Goal: Task Accomplishment & Management: Manage account settings

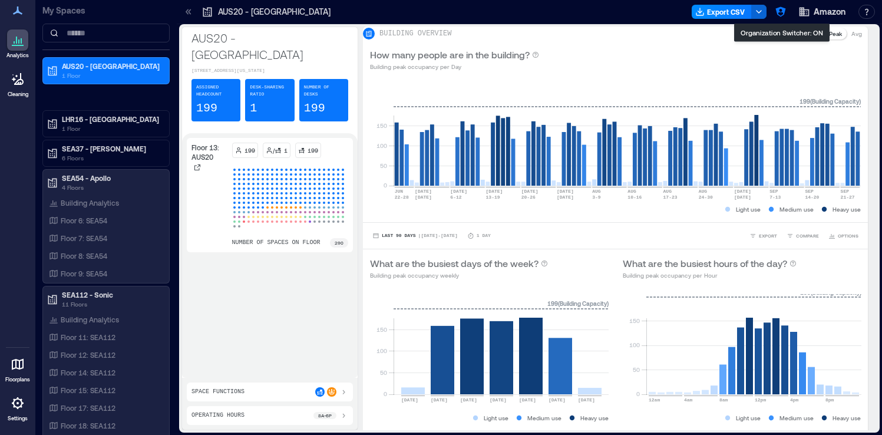
type input "*"
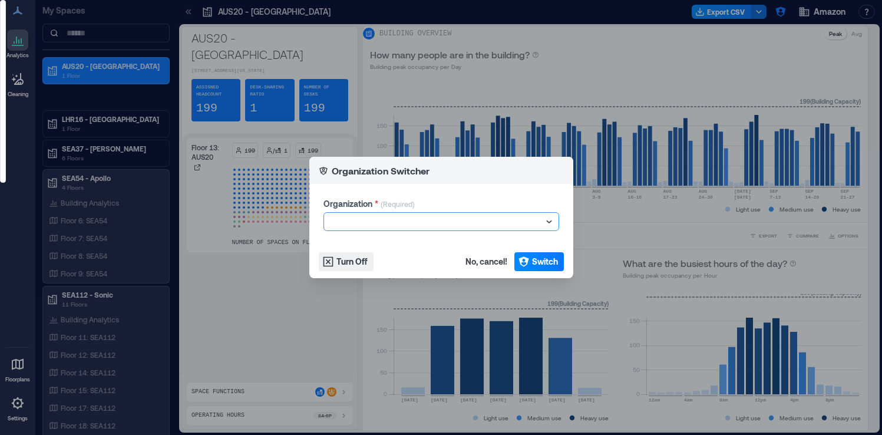
click at [373, 220] on div at bounding box center [435, 221] width 213 height 14
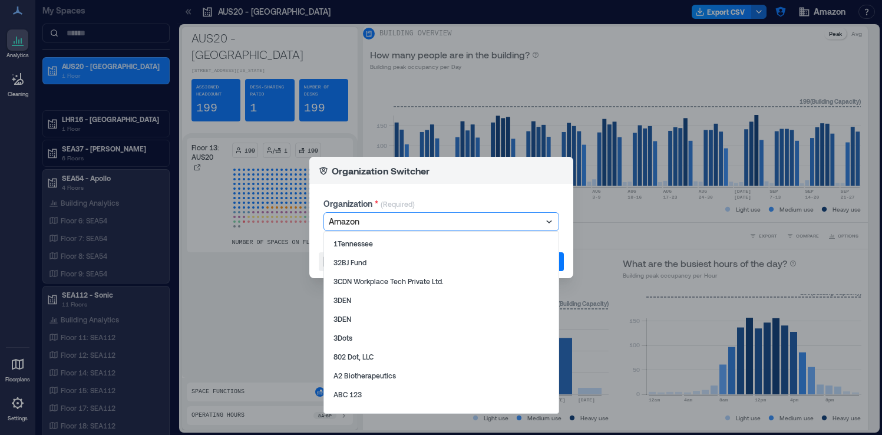
click at [373, 220] on div at bounding box center [435, 221] width 213 height 14
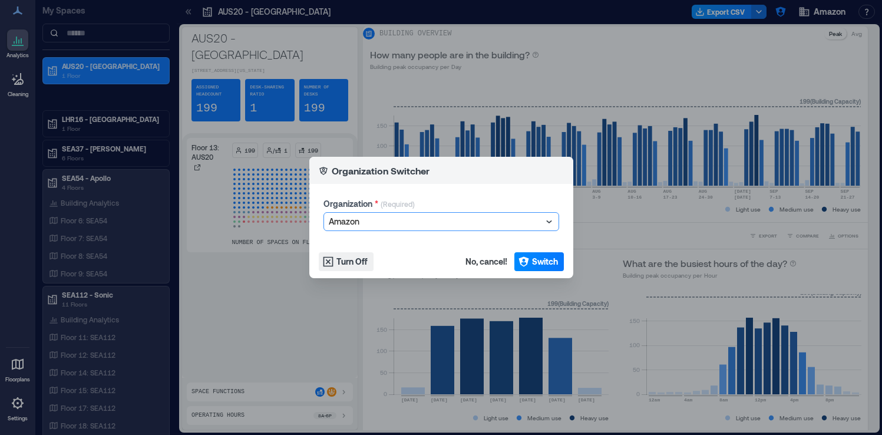
click at [373, 220] on div at bounding box center [435, 221] width 213 height 14
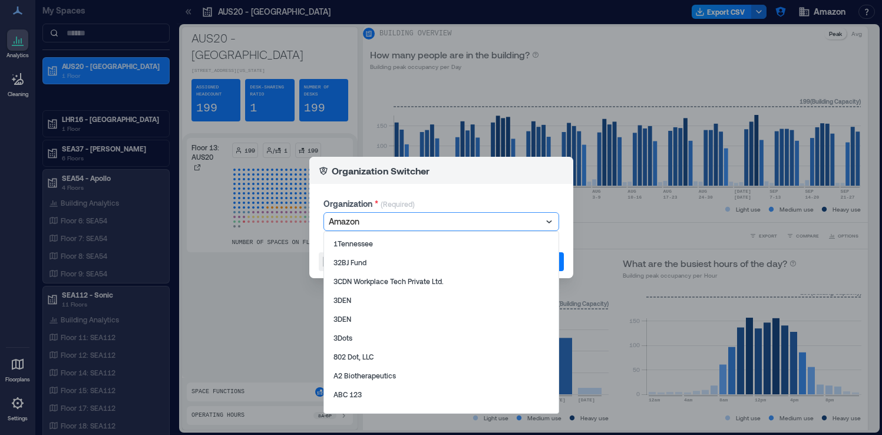
click at [373, 220] on div at bounding box center [435, 221] width 213 height 14
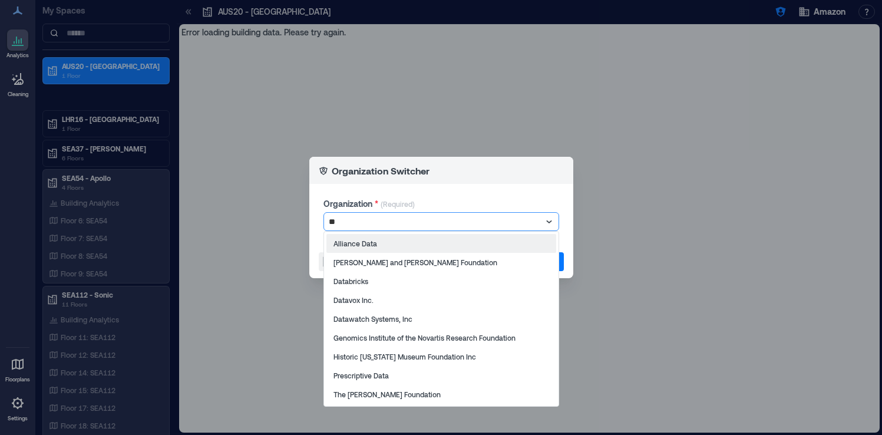
type input "*"
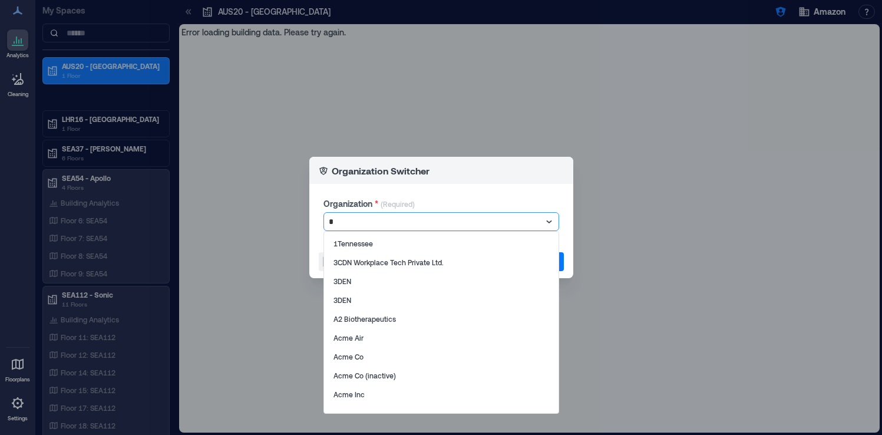
type input "**"
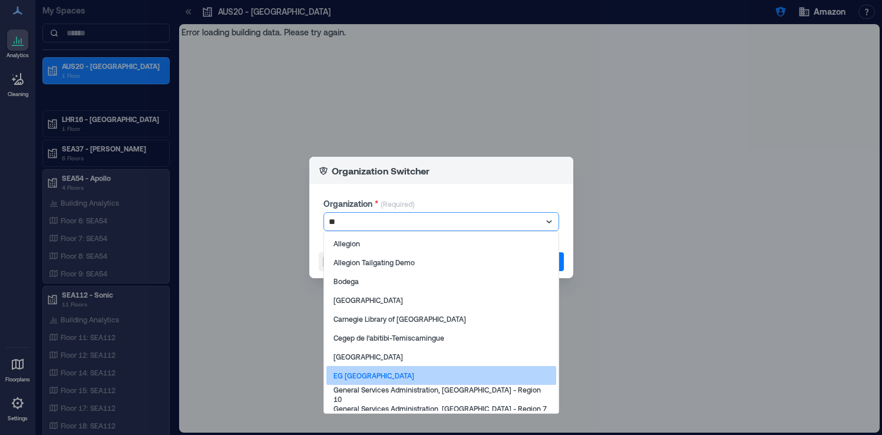
click at [389, 378] on div "EG Finland" at bounding box center [441, 375] width 230 height 19
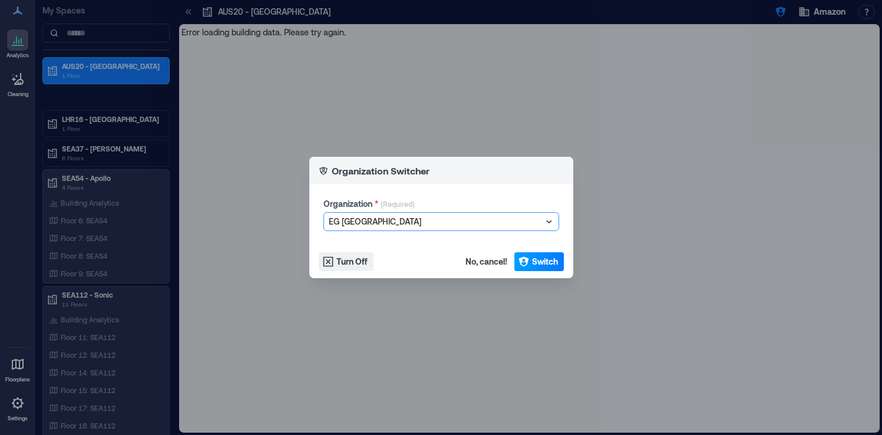
click at [547, 264] on span "Switch" at bounding box center [545, 262] width 26 height 12
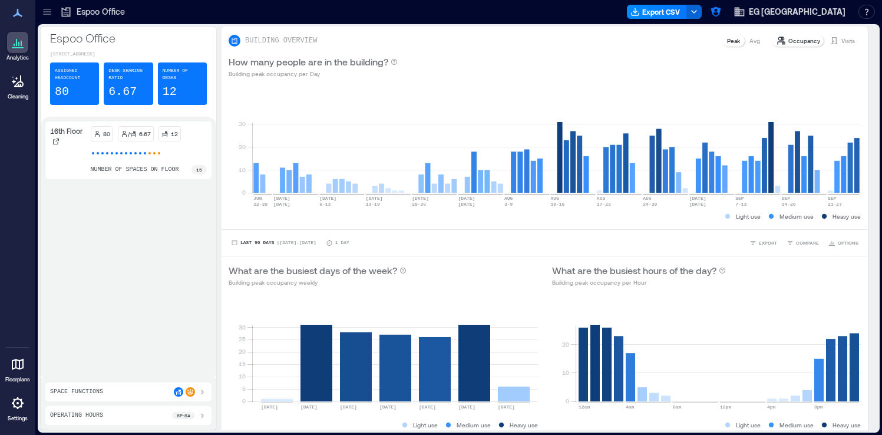
click at [16, 415] on p "Settings" at bounding box center [18, 418] width 20 height 7
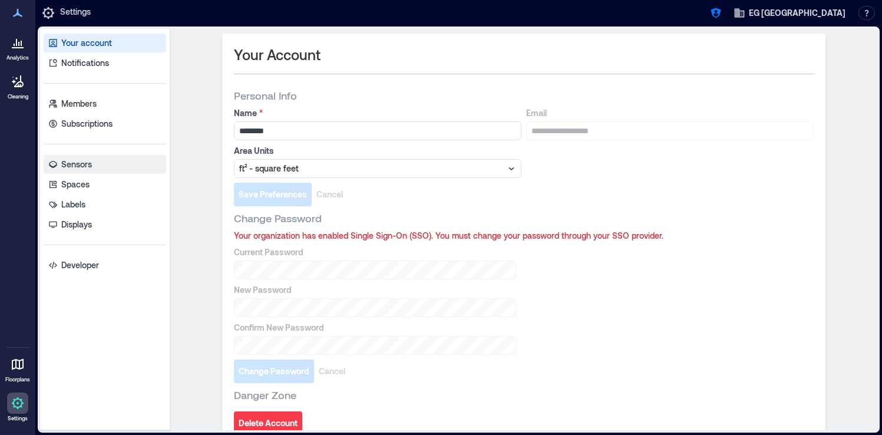
click at [104, 162] on link "Sensors" at bounding box center [105, 164] width 122 height 19
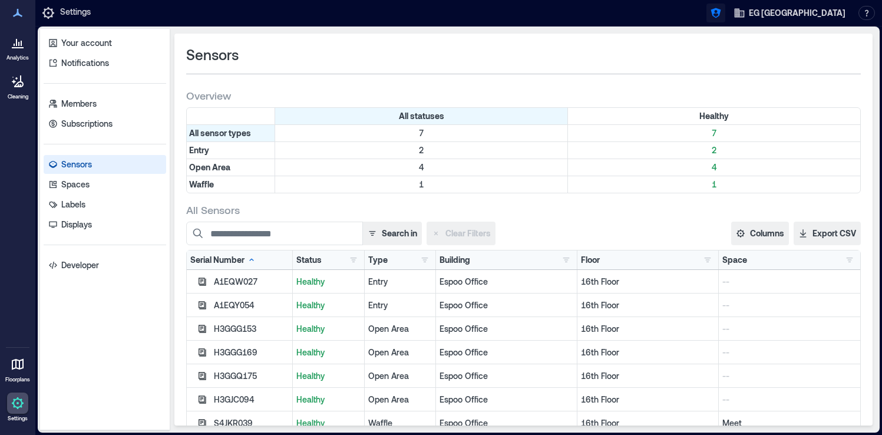
click at [721, 18] on icon "button" at bounding box center [716, 13] width 12 height 12
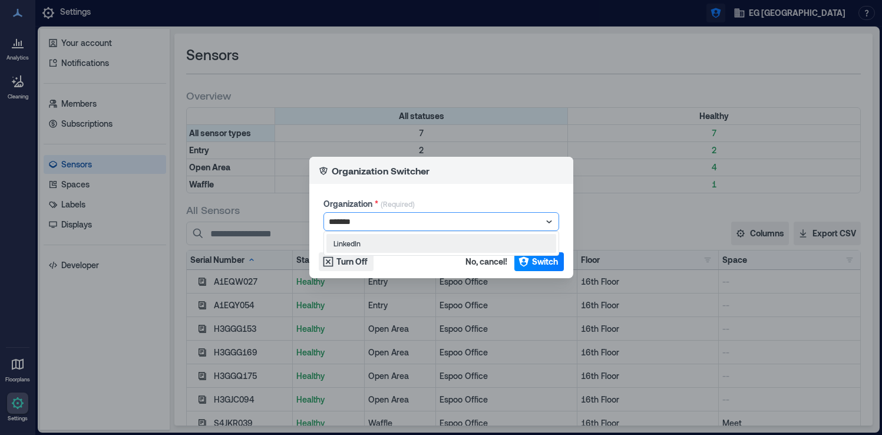
type input "********"
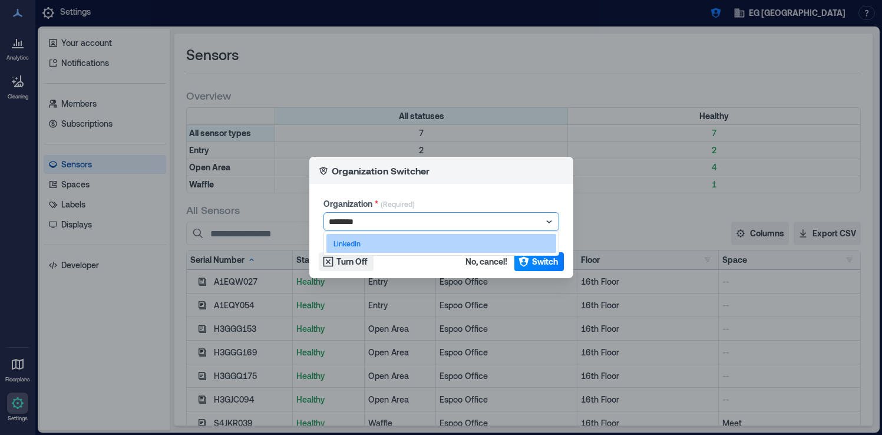
click at [504, 239] on div "LinkedIn" at bounding box center [441, 243] width 230 height 19
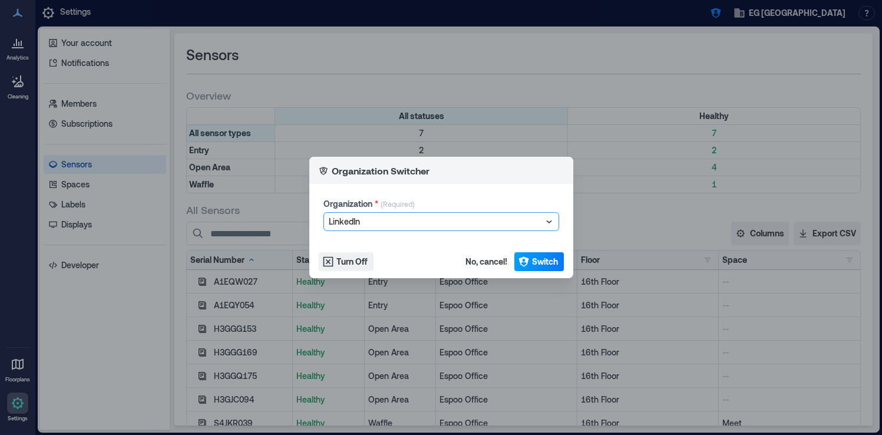
click at [532, 263] on span "Switch" at bounding box center [545, 262] width 26 height 12
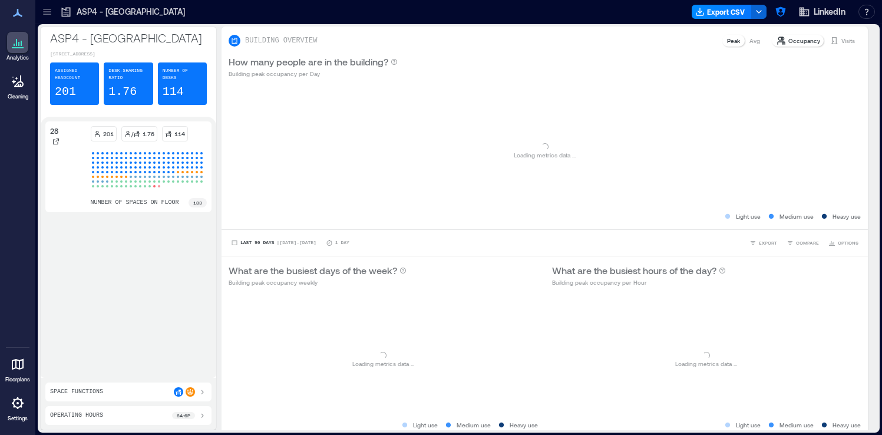
click at [12, 405] on icon at bounding box center [18, 403] width 14 height 14
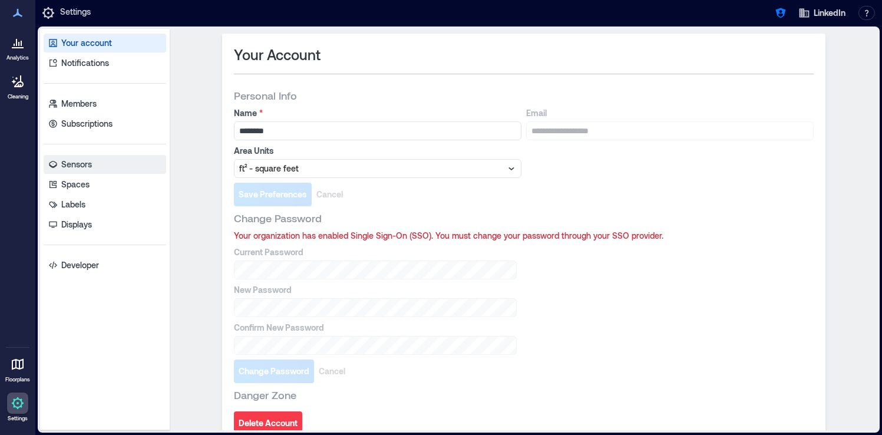
click at [122, 163] on link "Sensors" at bounding box center [105, 164] width 122 height 19
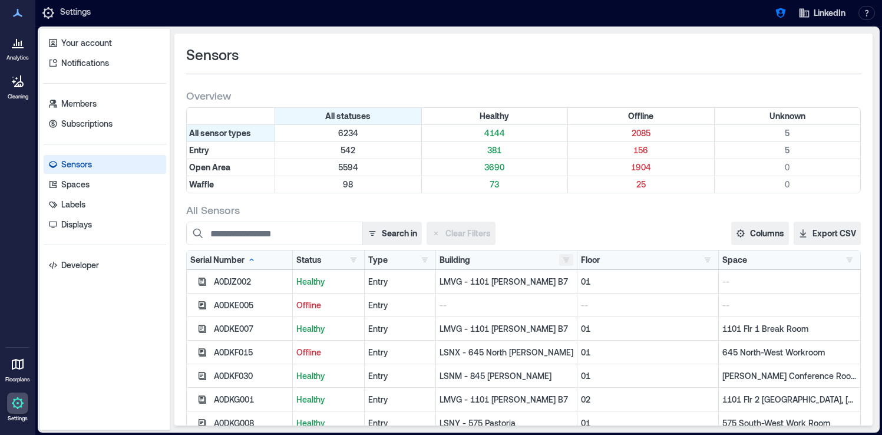
click at [568, 257] on button "button" at bounding box center [566, 260] width 14 height 12
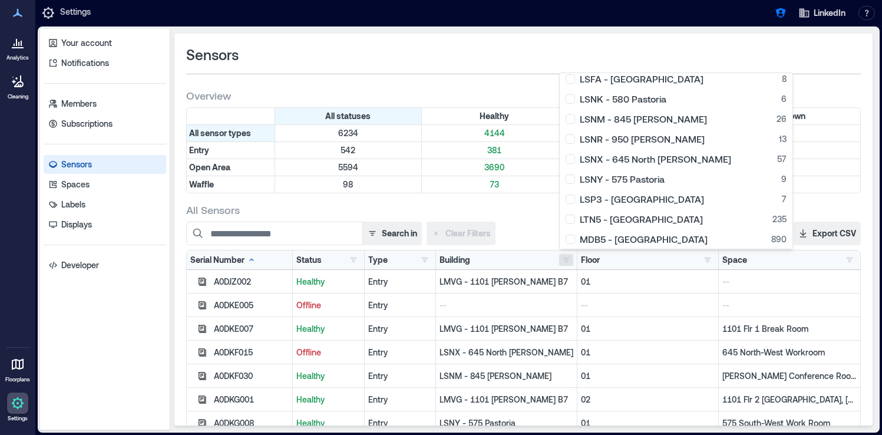
scroll to position [352, 0]
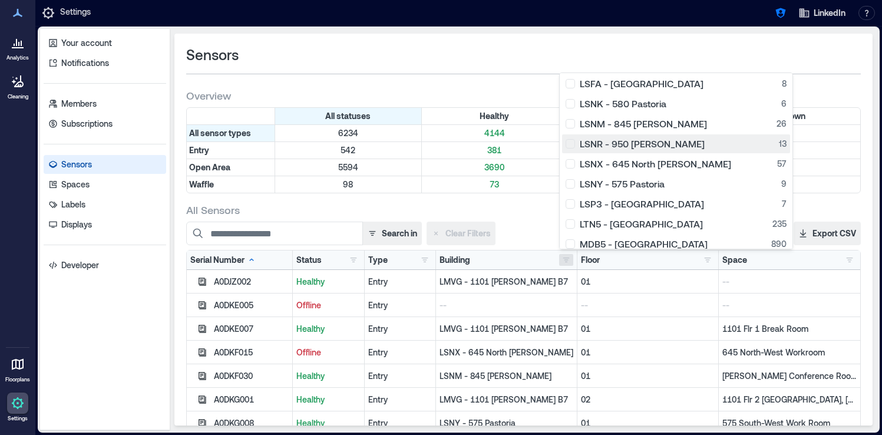
click at [575, 145] on div "LSNR - 950 Maude 13" at bounding box center [675, 144] width 221 height 12
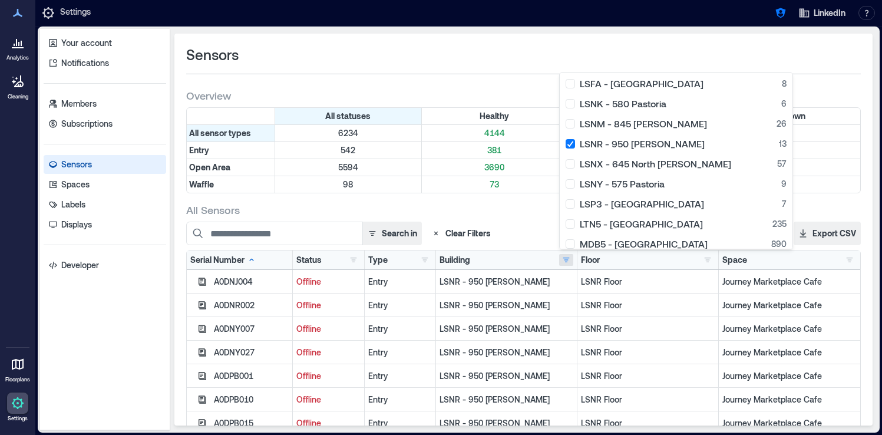
click at [529, 210] on div "All Sensors" at bounding box center [523, 210] width 674 height 14
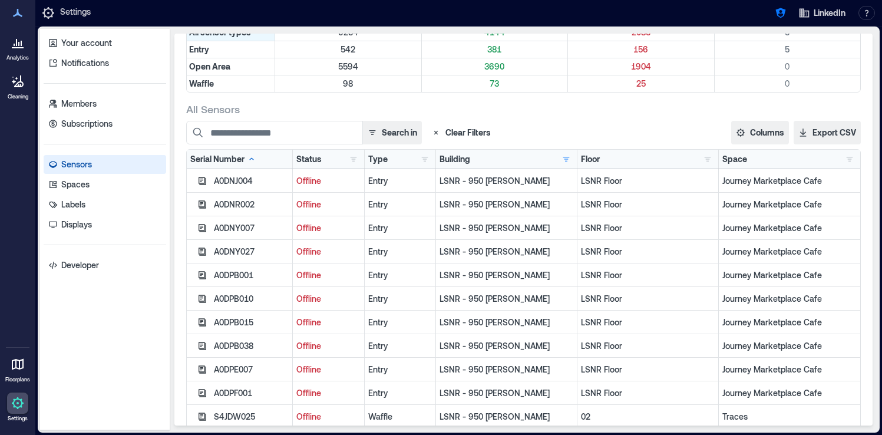
scroll to position [123, 0]
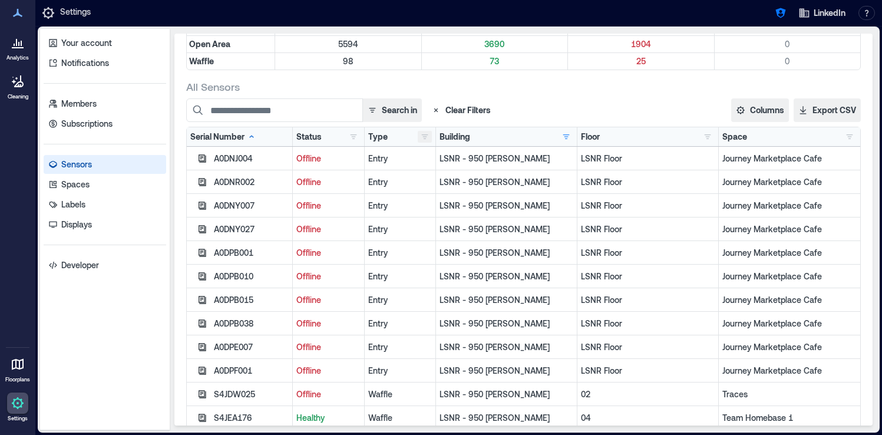
click at [425, 137] on button "button" at bounding box center [425, 137] width 14 height 12
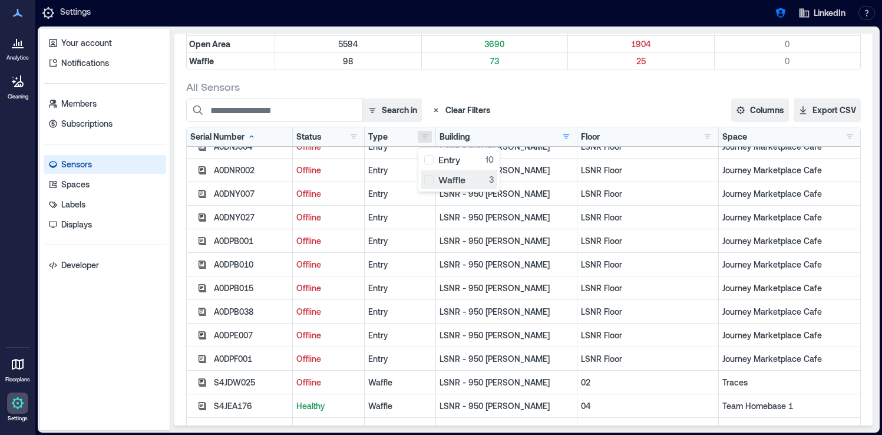
click at [426, 180] on div "Waffle 3" at bounding box center [458, 180] width 69 height 12
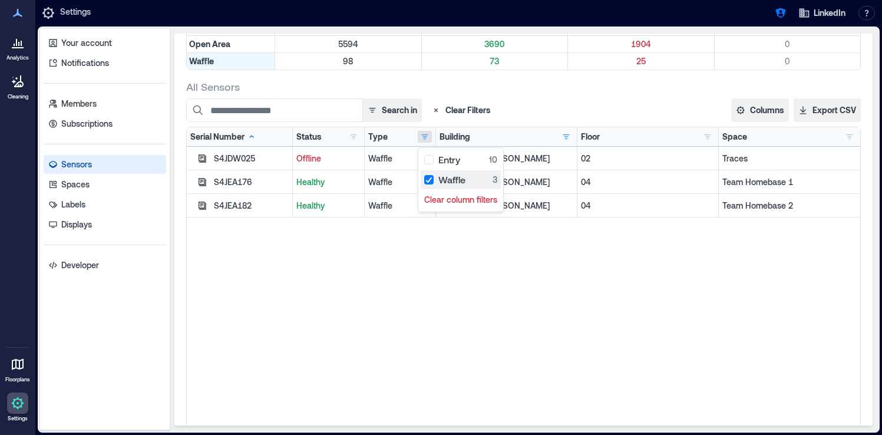
scroll to position [28, 0]
click at [584, 322] on div "S4JDW025 Offline Waffle LSNR - 950 Maude 02 Traces S4JEA176 Healthy Waffle LSNR…" at bounding box center [523, 294] width 673 height 294
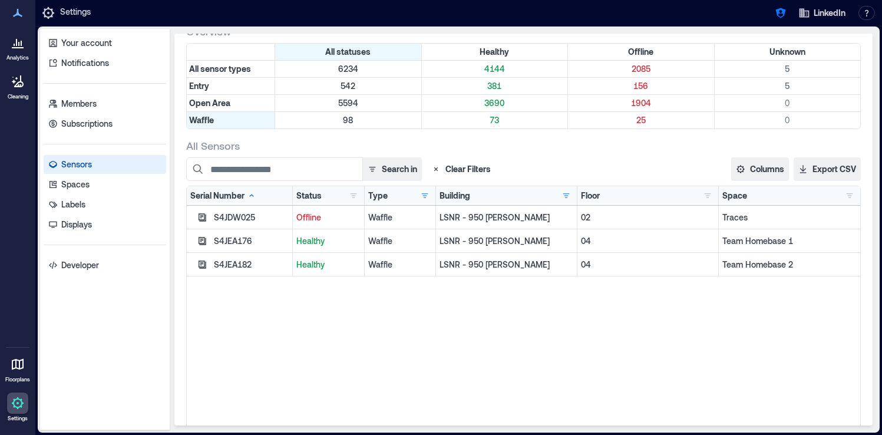
scroll to position [46, 0]
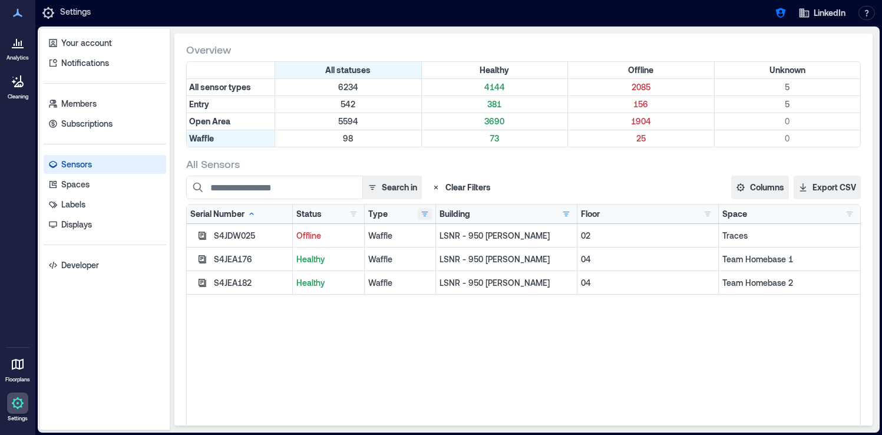
click at [428, 217] on button "button" at bounding box center [425, 214] width 14 height 12
click at [432, 238] on div "Entry 10" at bounding box center [460, 237] width 73 height 12
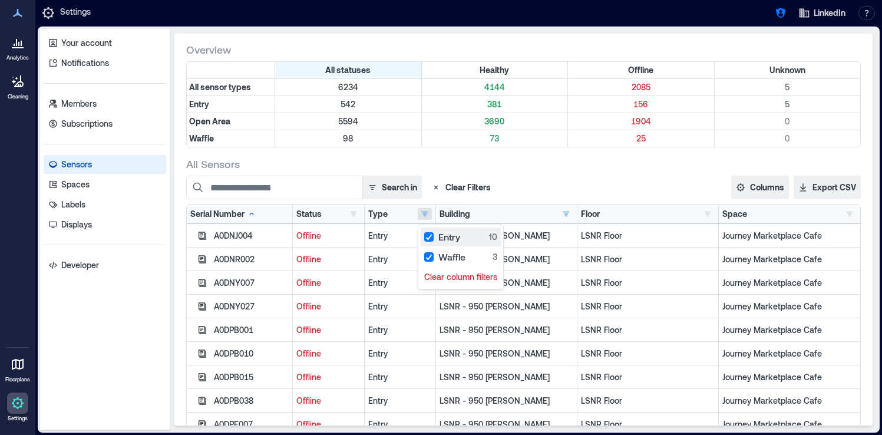
scroll to position [138, 0]
click at [626, 160] on div "All Sensors" at bounding box center [523, 164] width 674 height 14
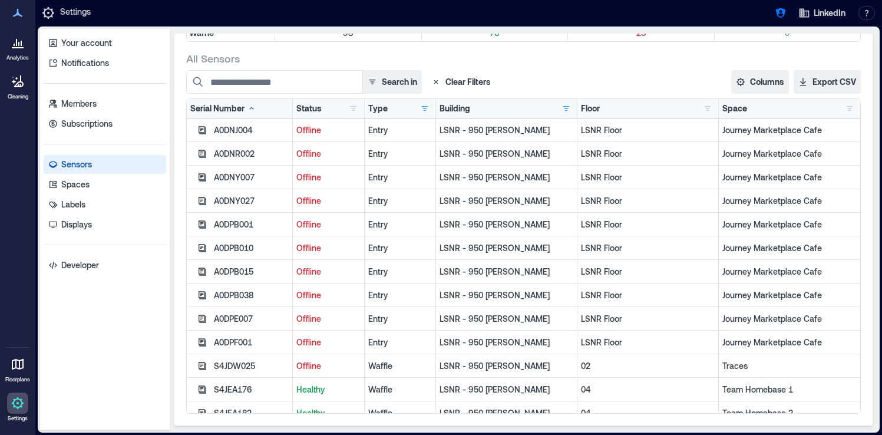
scroll to position [12, 0]
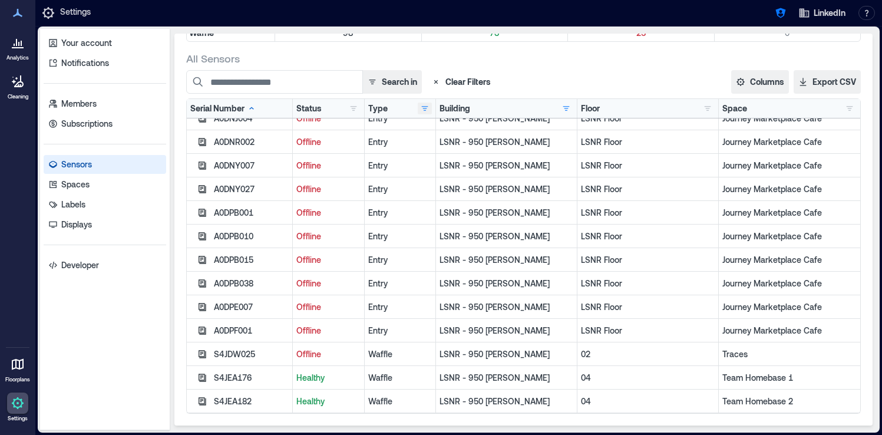
click at [427, 107] on button "button" at bounding box center [425, 108] width 14 height 12
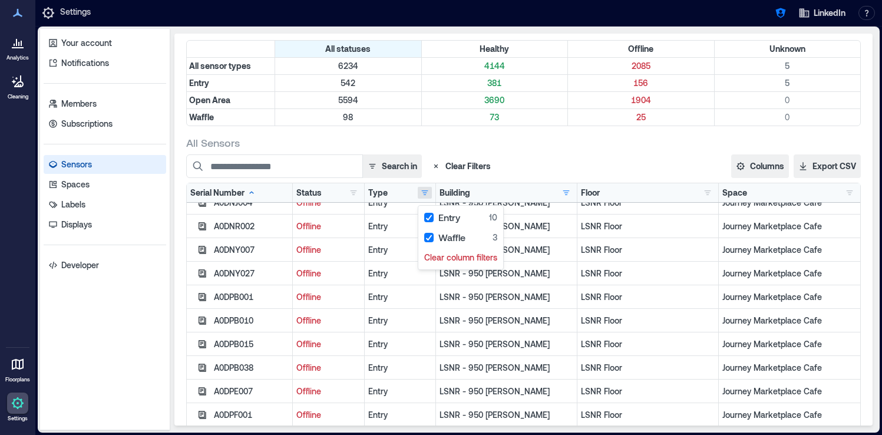
scroll to position [61, 0]
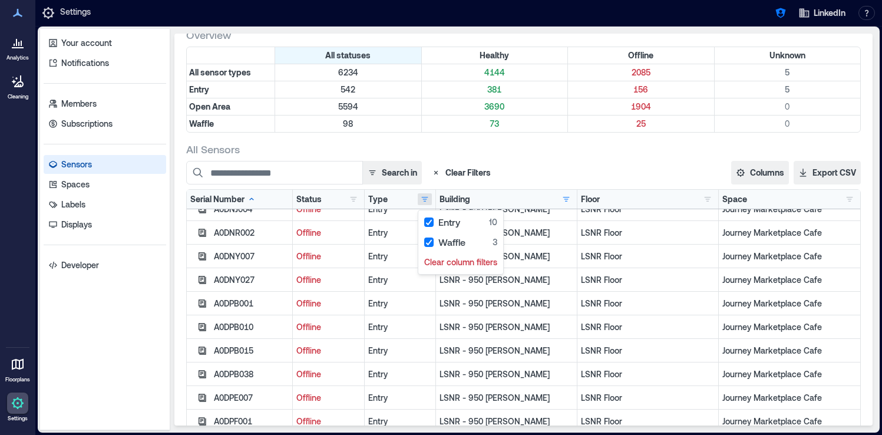
click at [568, 170] on div "Search in Clear Filters" at bounding box center [421, 173] width 471 height 24
click at [711, 204] on button "button" at bounding box center [707, 199] width 14 height 12
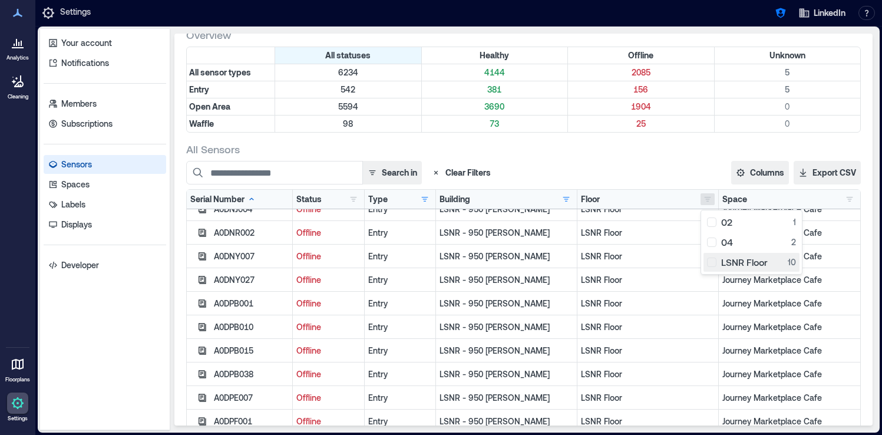
click at [713, 264] on div "LSNR Floor 10" at bounding box center [751, 262] width 89 height 12
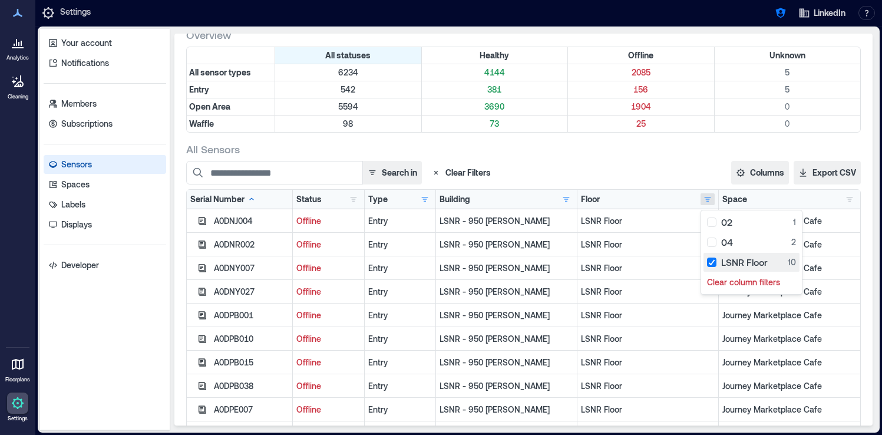
scroll to position [0, 0]
click at [710, 264] on div "LSNR Floor 10" at bounding box center [751, 262] width 89 height 12
click at [611, 152] on div "All Sensors" at bounding box center [523, 149] width 674 height 14
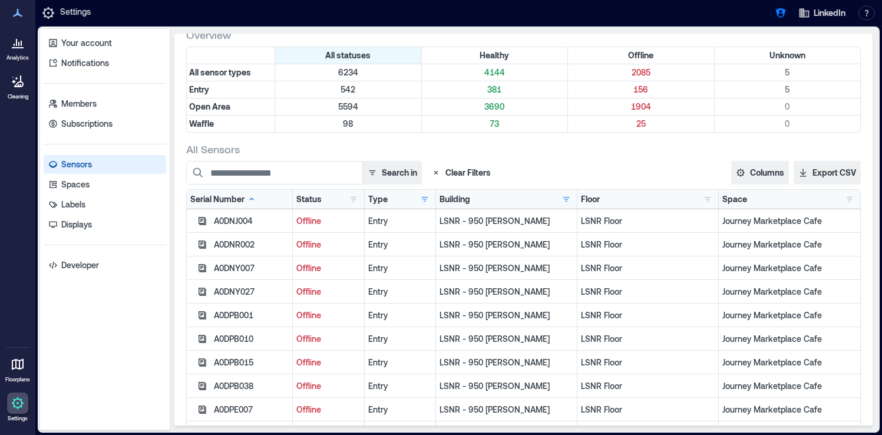
click at [12, 59] on p "Analytics" at bounding box center [17, 57] width 22 height 7
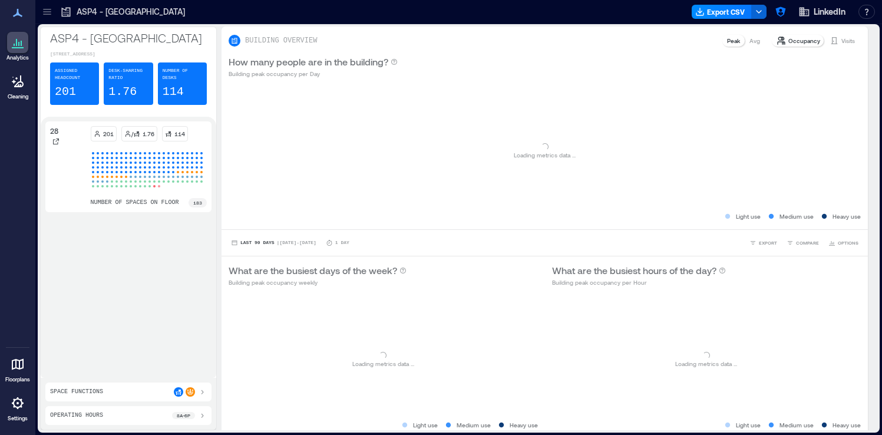
click at [52, 22] on div "ASP4 - Singapore Export CSV LinkedIn Resources API Documentation Help Center Co…" at bounding box center [458, 12] width 846 height 24
click at [51, 11] on icon at bounding box center [47, 12] width 12 height 12
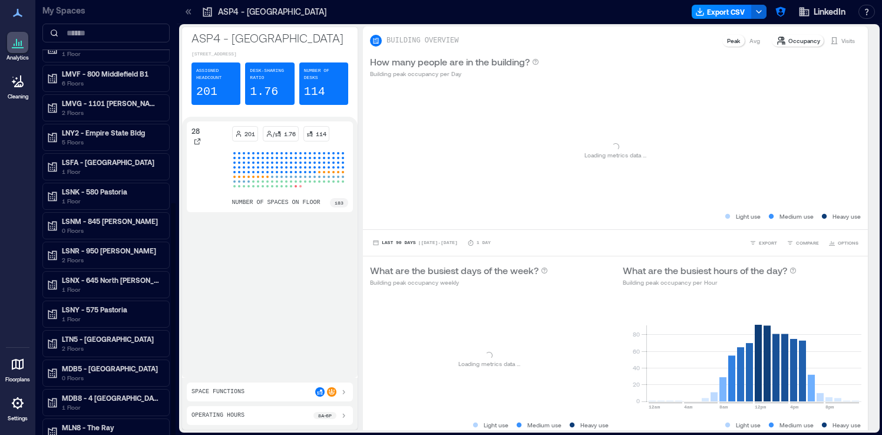
scroll to position [376, 0]
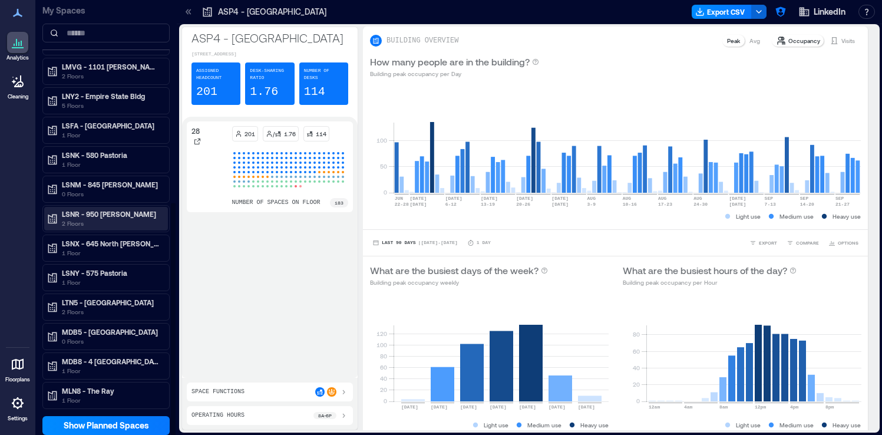
click at [124, 221] on p "2 Floors" at bounding box center [111, 222] width 99 height 9
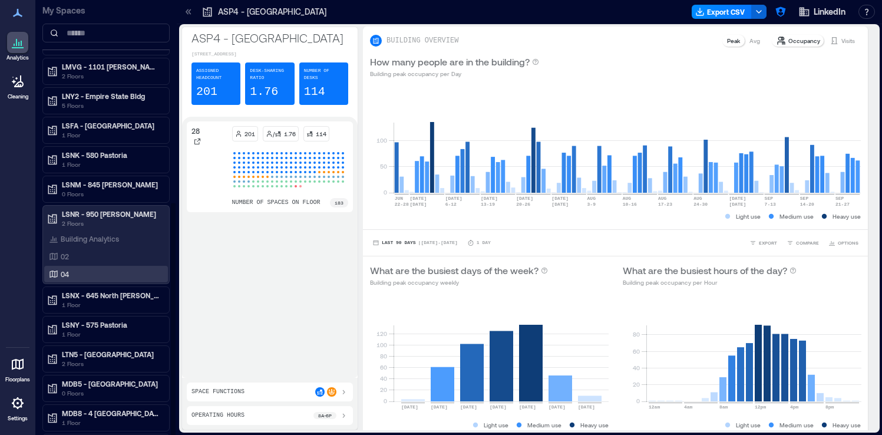
click at [98, 269] on div "04" at bounding box center [104, 274] width 114 height 12
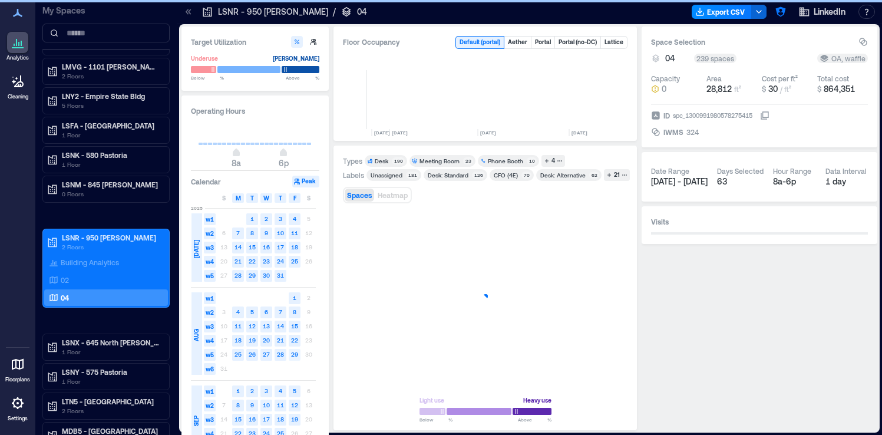
scroll to position [0, 287]
click at [187, 14] on icon at bounding box center [189, 12] width 12 height 12
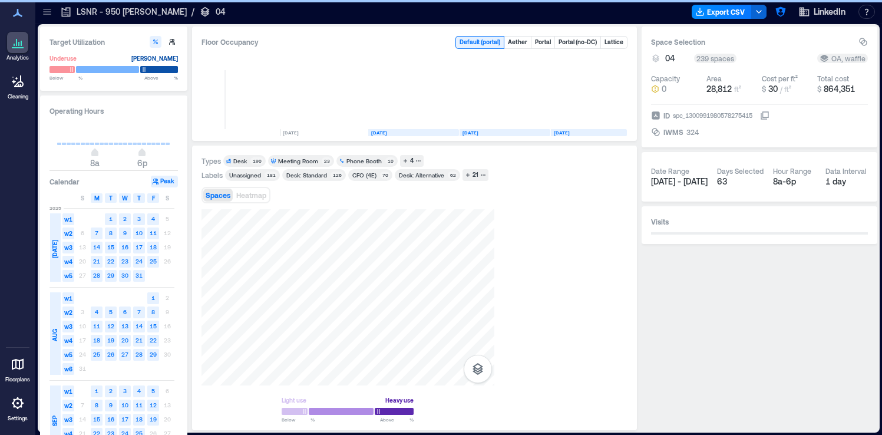
scroll to position [0, 147]
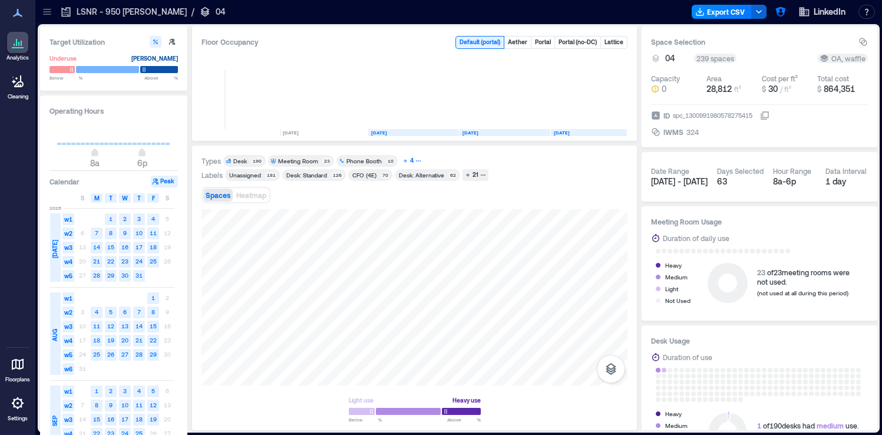
click at [415, 160] on icon "button" at bounding box center [418, 161] width 6 height 6
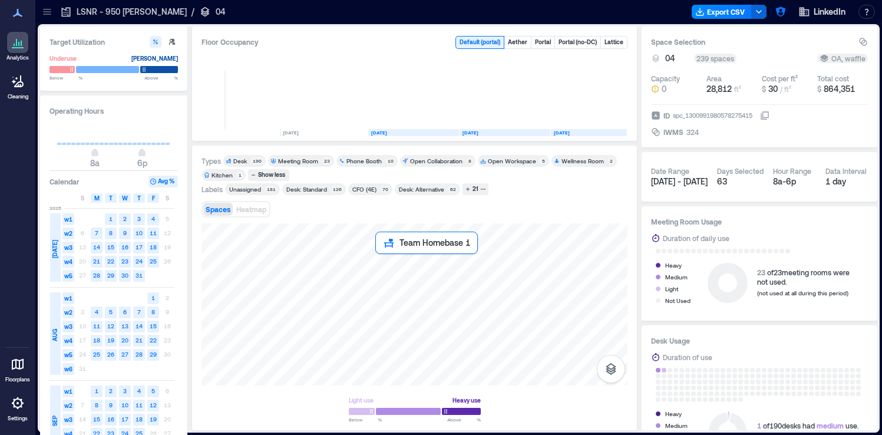
click at [389, 268] on div at bounding box center [414, 304] width 426 height 162
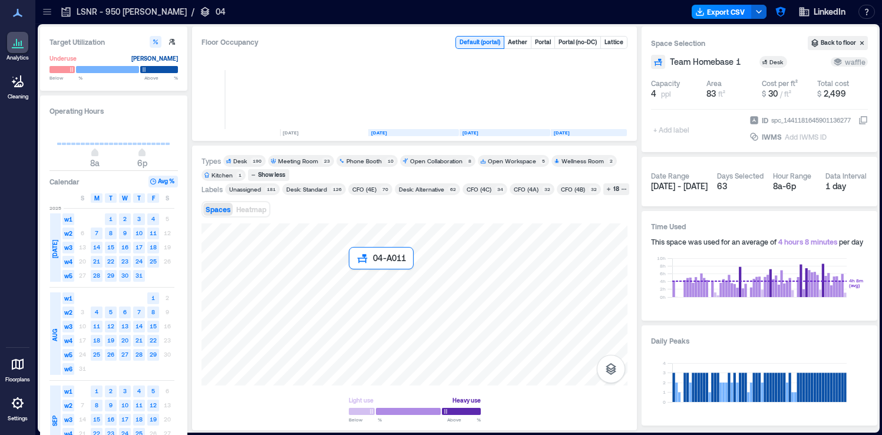
click at [360, 274] on div at bounding box center [414, 304] width 426 height 162
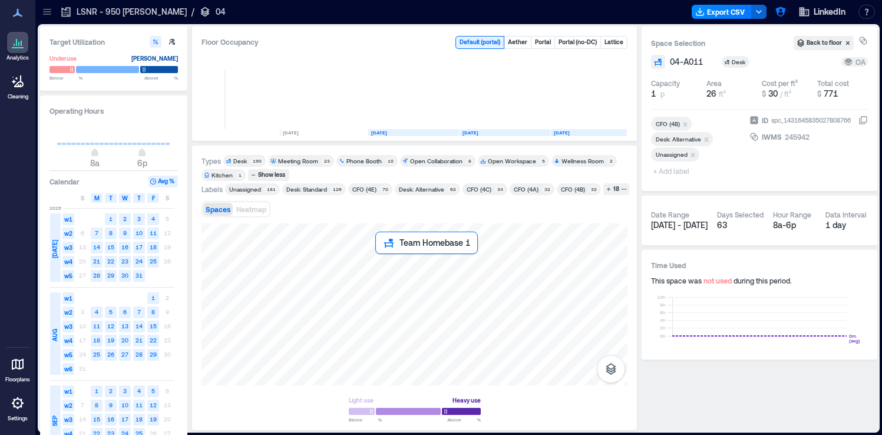
click at [390, 269] on div at bounding box center [414, 304] width 426 height 162
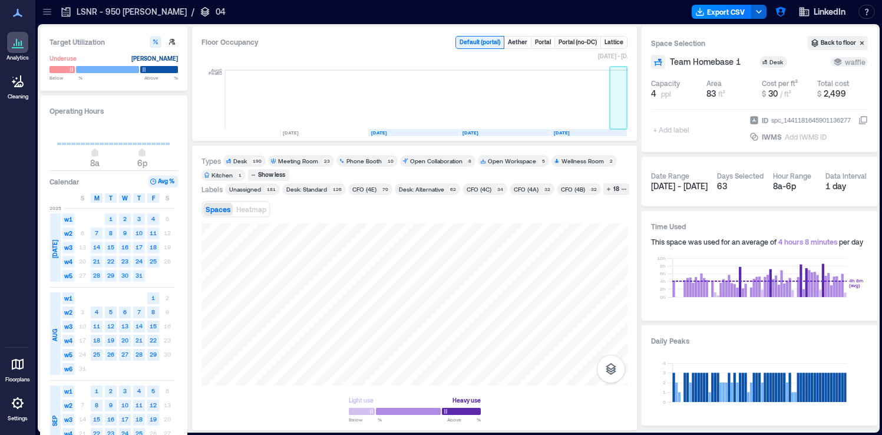
click at [616, 102] on rect at bounding box center [619, 99] width 18 height 59
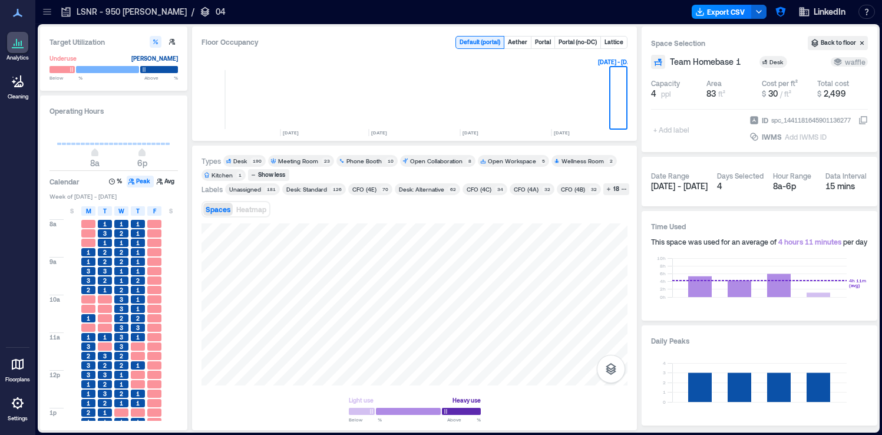
click at [26, 400] on div at bounding box center [17, 402] width 21 height 21
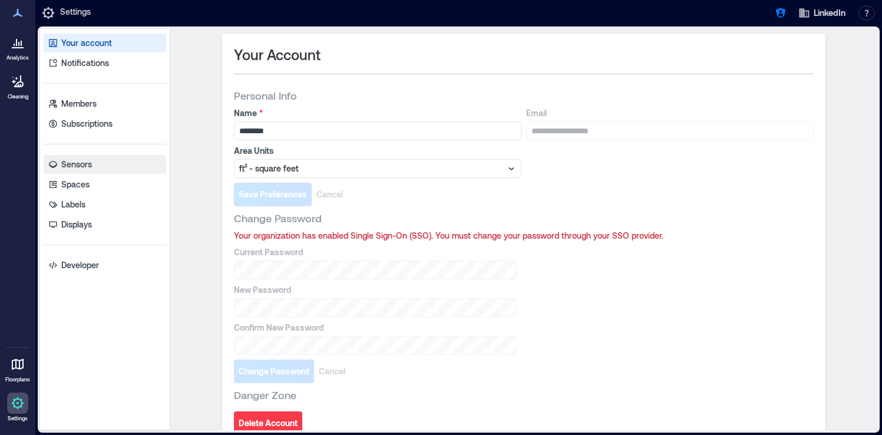
click at [114, 167] on link "Sensors" at bounding box center [105, 164] width 122 height 19
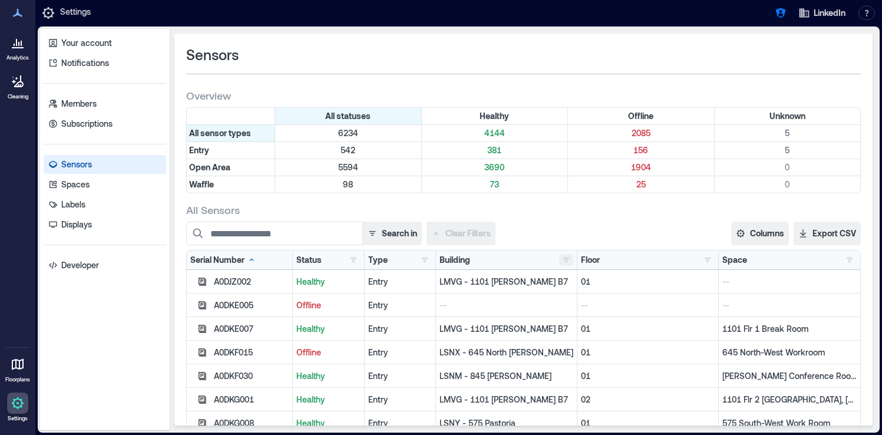
click at [568, 261] on button "button" at bounding box center [566, 260] width 14 height 12
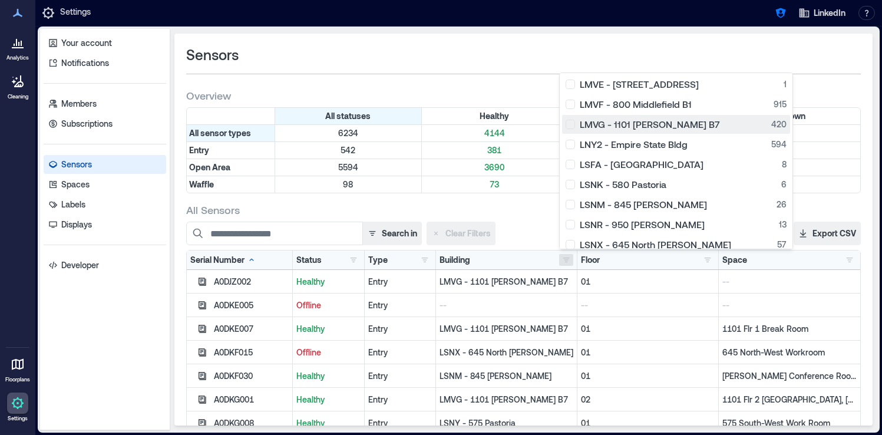
scroll to position [301, 0]
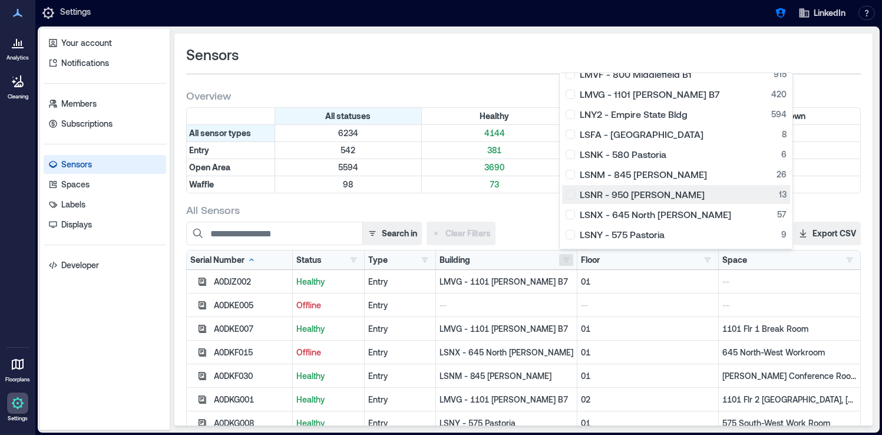
click at [577, 195] on div "LSNR - 950 Maude 13" at bounding box center [675, 194] width 221 height 12
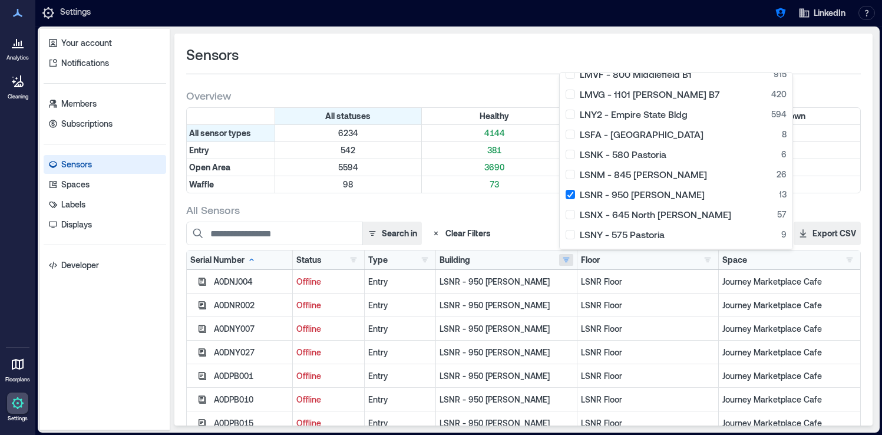
click at [528, 196] on div "All statuses Healthy Offline Unknown All sensor types 6234 4144 2085 5 Entry 54…" at bounding box center [523, 152] width 674 height 91
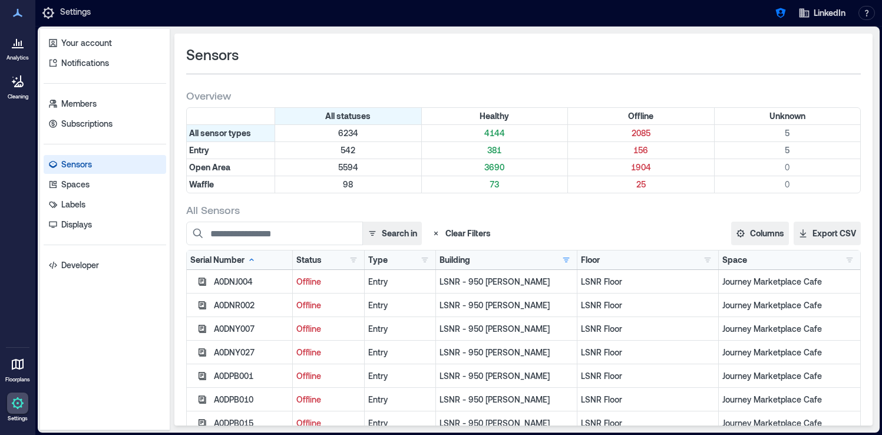
click at [343, 261] on div "Status Healthy 2 Offline 11" at bounding box center [328, 260] width 64 height 12
click at [422, 262] on button "button" at bounding box center [425, 260] width 14 height 12
click at [427, 300] on div "Waffle 3" at bounding box center [458, 303] width 69 height 12
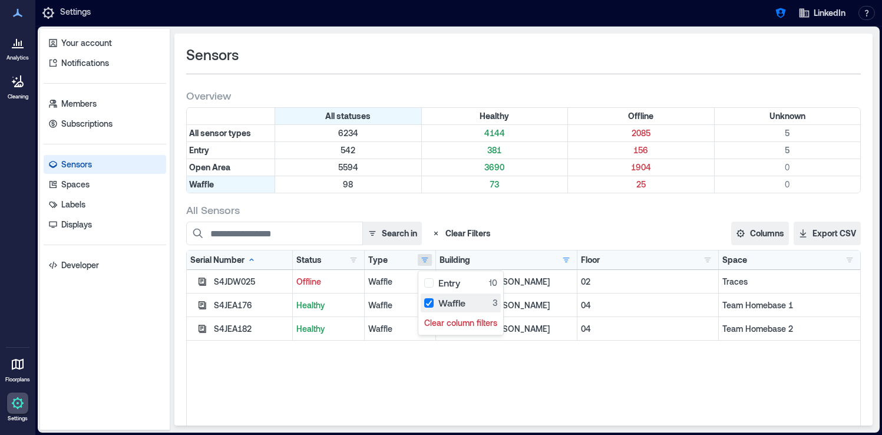
scroll to position [28, 0]
click at [522, 237] on div "Search in Clear Filters" at bounding box center [421, 233] width 471 height 24
click at [19, 364] on icon at bounding box center [18, 364] width 12 height 11
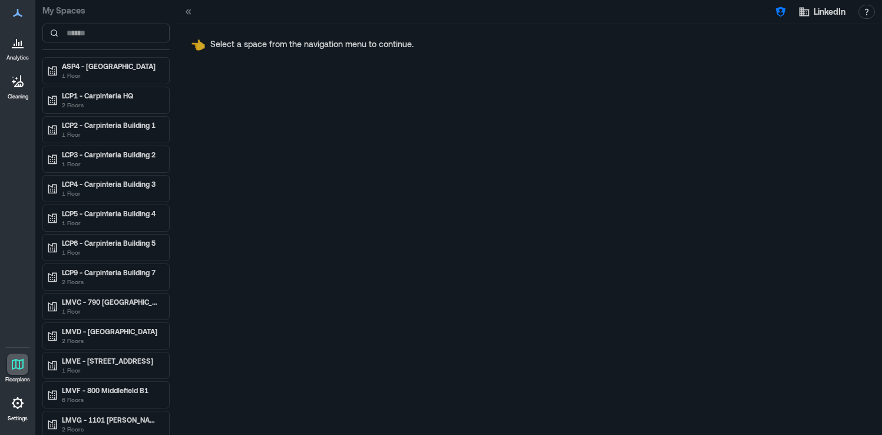
click at [21, 44] on icon at bounding box center [21, 43] width 1 height 5
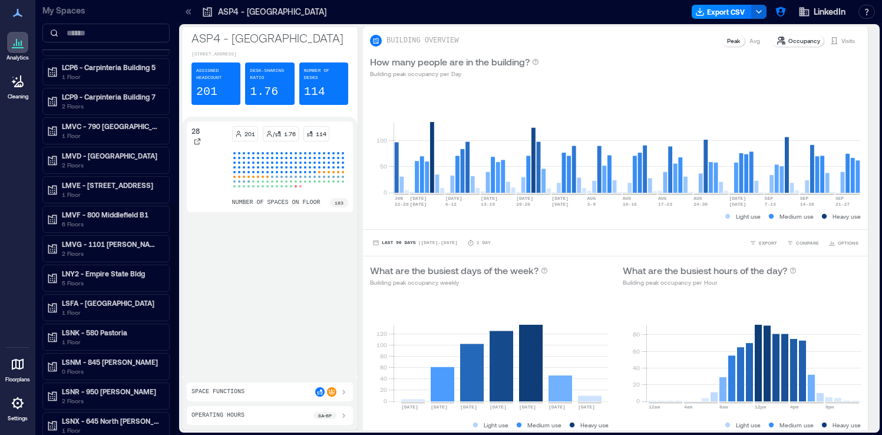
scroll to position [376, 0]
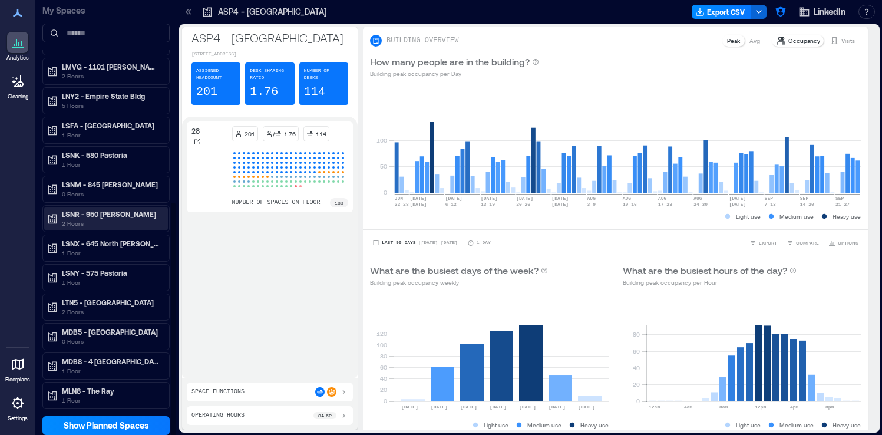
click at [128, 213] on p "LSNR - 950 Maude" at bounding box center [111, 213] width 99 height 9
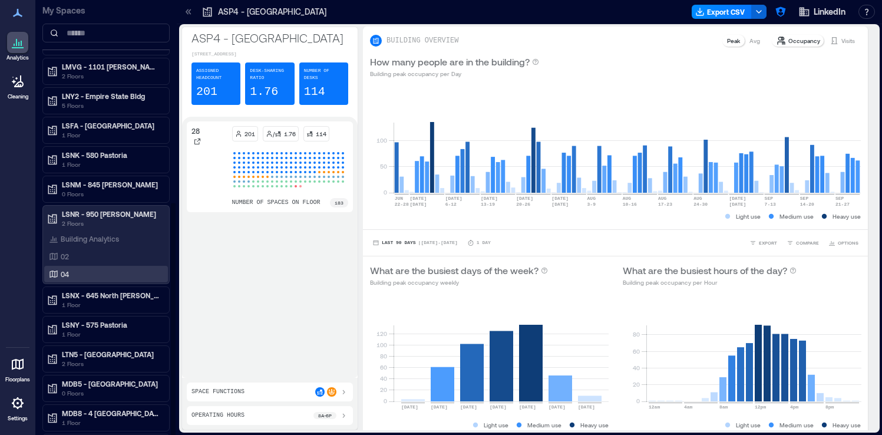
click at [99, 267] on div "04" at bounding box center [106, 274] width 124 height 16
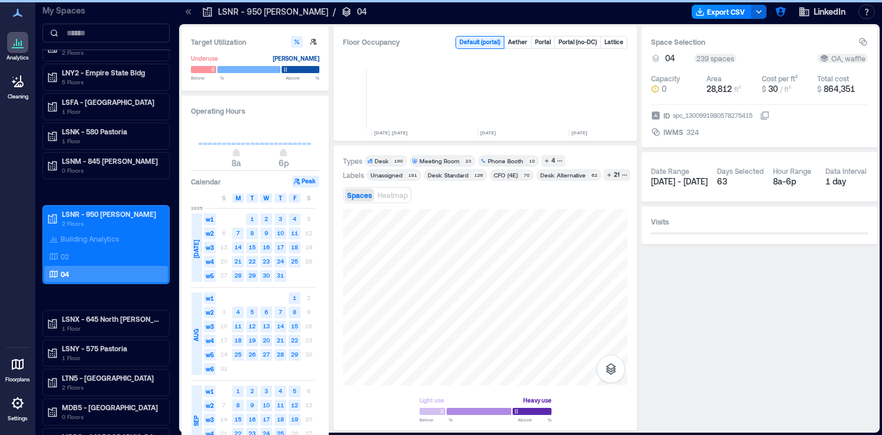
scroll to position [353, 0]
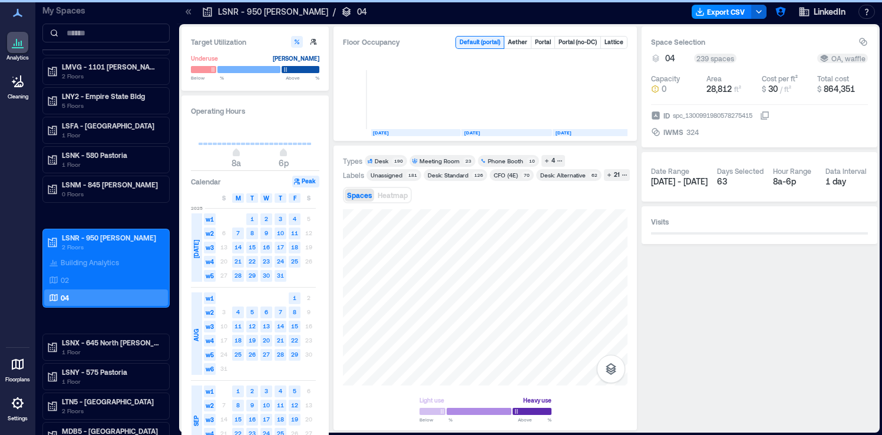
click at [190, 18] on div at bounding box center [188, 11] width 19 height 19
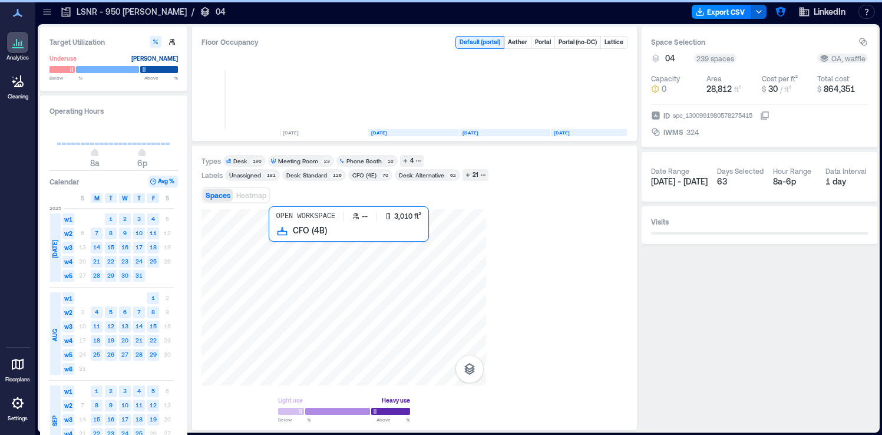
scroll to position [0, 147]
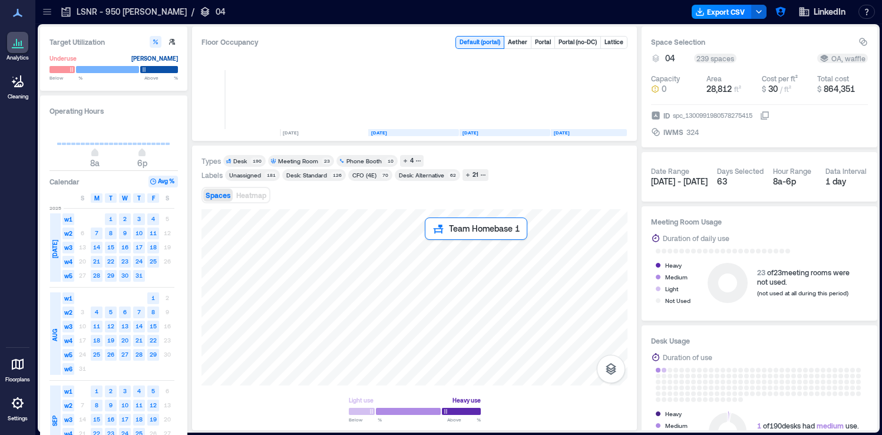
click at [429, 249] on div at bounding box center [414, 297] width 426 height 176
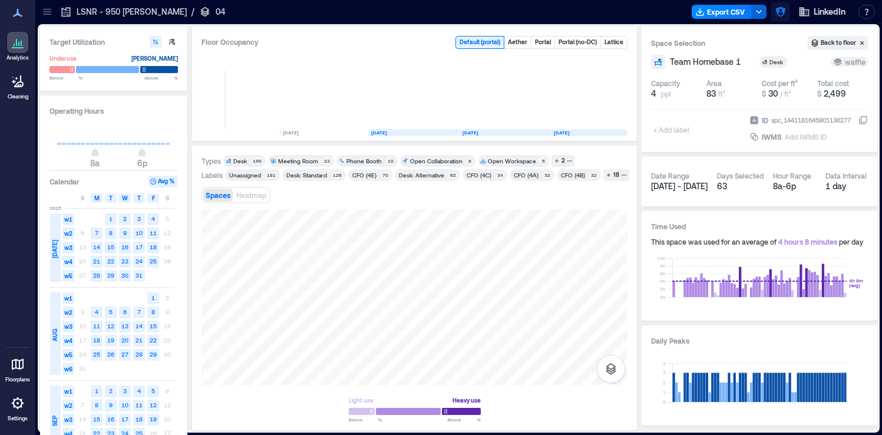
click at [777, 16] on icon "button" at bounding box center [780, 12] width 12 height 12
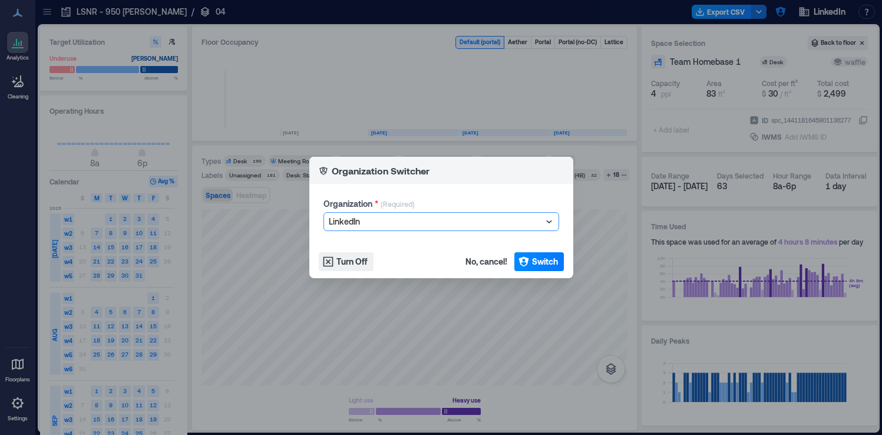
click at [380, 218] on div at bounding box center [435, 221] width 213 height 14
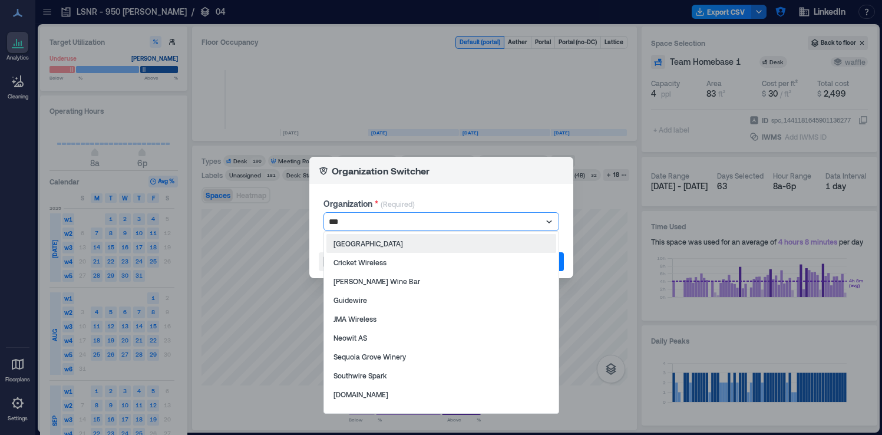
type input "****"
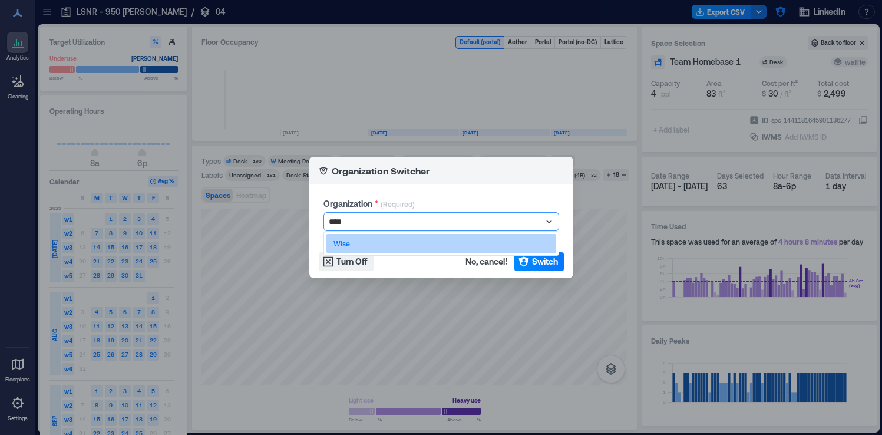
click at [394, 246] on div "Wise" at bounding box center [441, 243] width 230 height 19
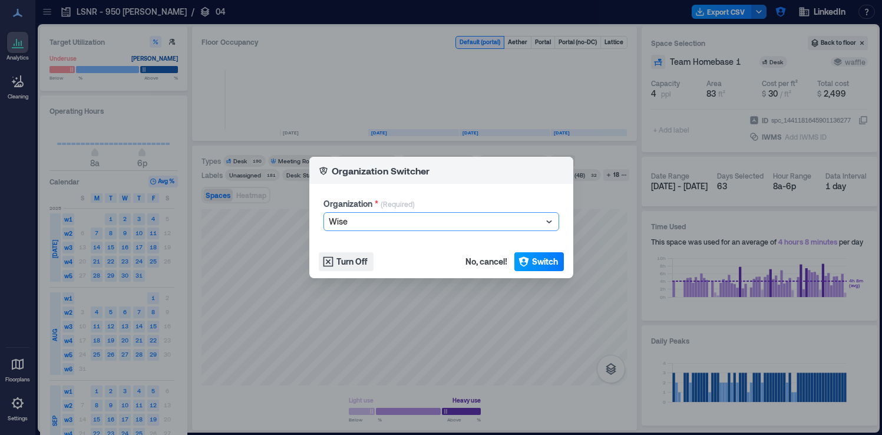
click at [552, 265] on span "Switch" at bounding box center [545, 262] width 26 height 12
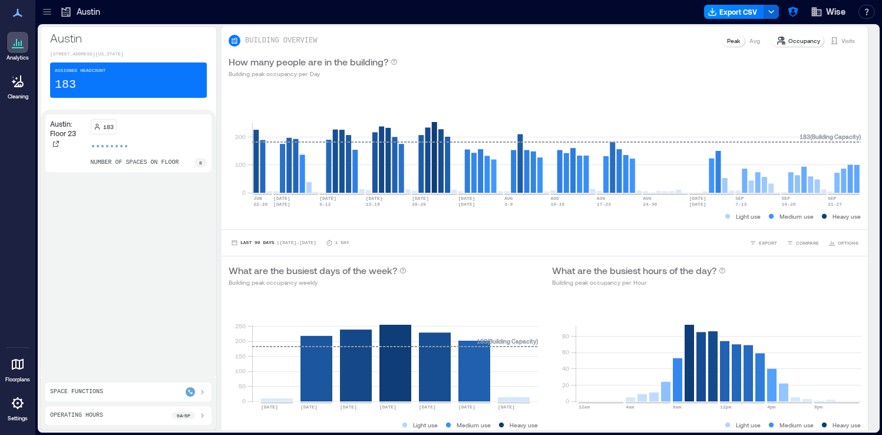
click at [16, 403] on icon at bounding box center [18, 403] width 14 height 14
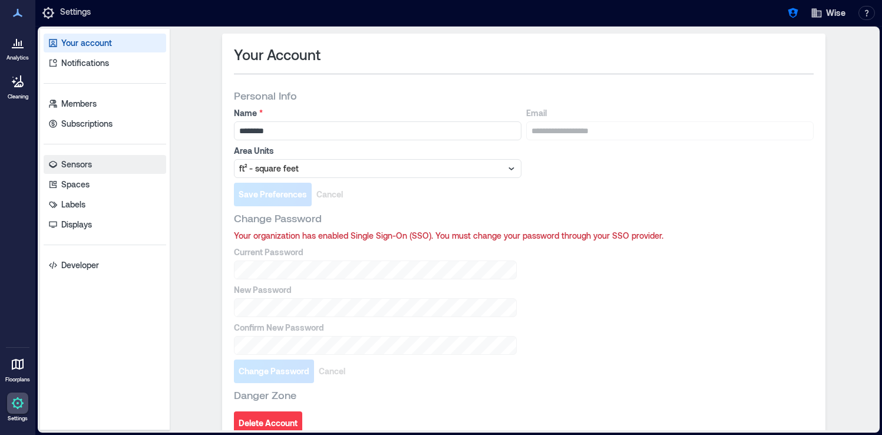
click at [127, 163] on link "Sensors" at bounding box center [105, 164] width 122 height 19
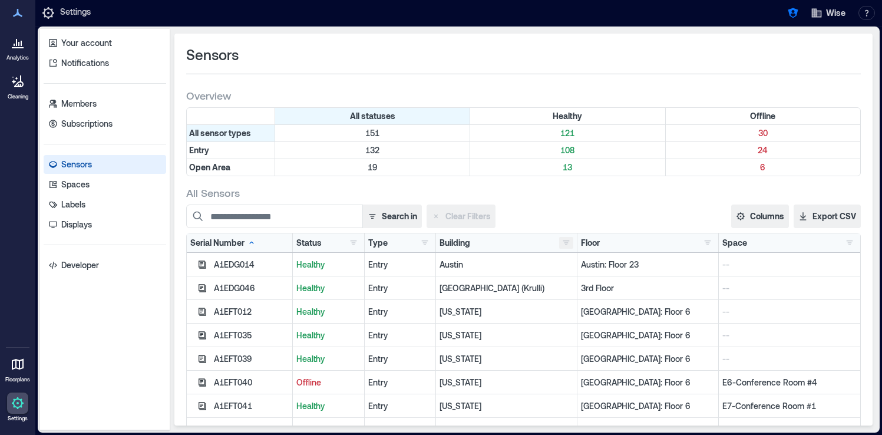
click at [562, 247] on button "button" at bounding box center [566, 243] width 14 height 12
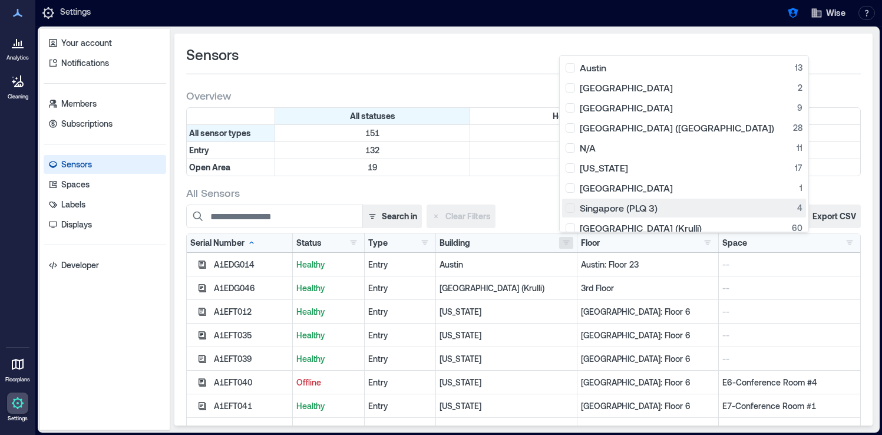
click at [573, 208] on div "Singapore (PLQ 3) 4" at bounding box center [683, 208] width 237 height 12
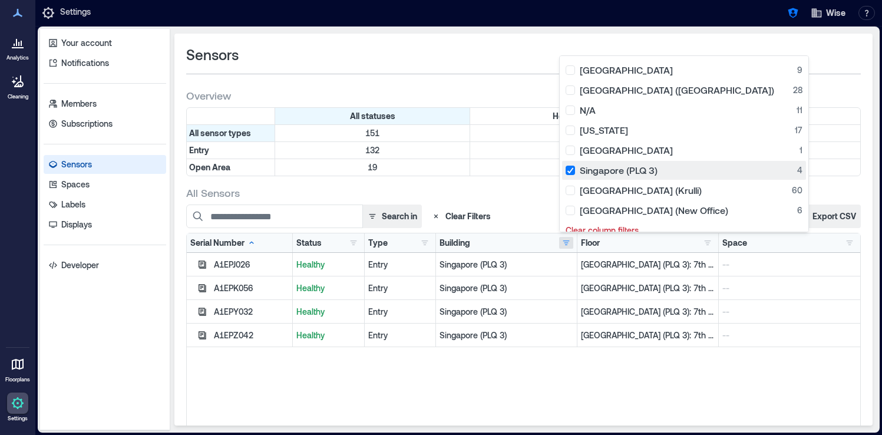
scroll to position [36, 0]
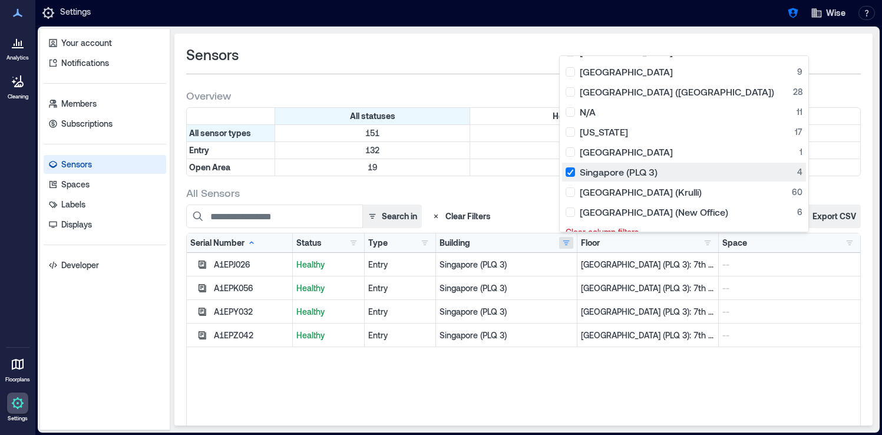
click at [569, 166] on div "Singapore (PLQ 3) 4" at bounding box center [683, 172] width 237 height 12
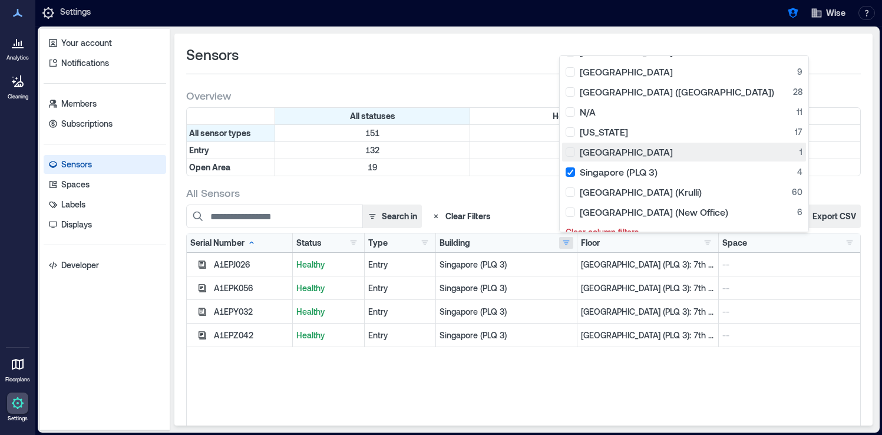
scroll to position [28, 0]
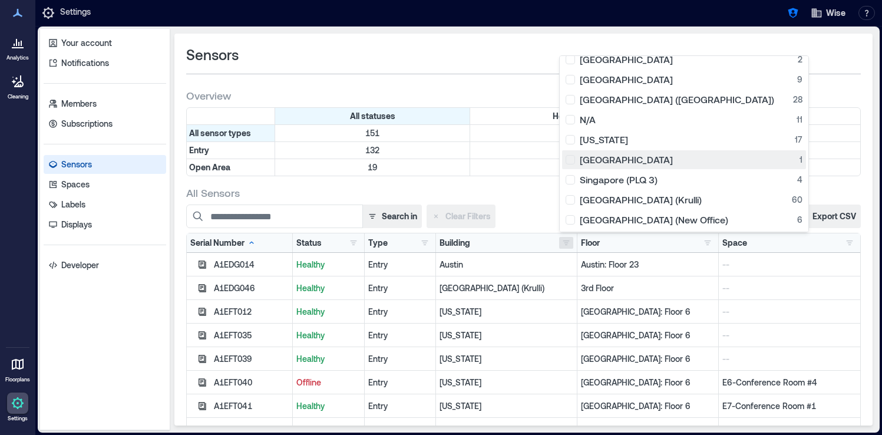
click at [572, 162] on div "Singapore 1" at bounding box center [683, 160] width 237 height 12
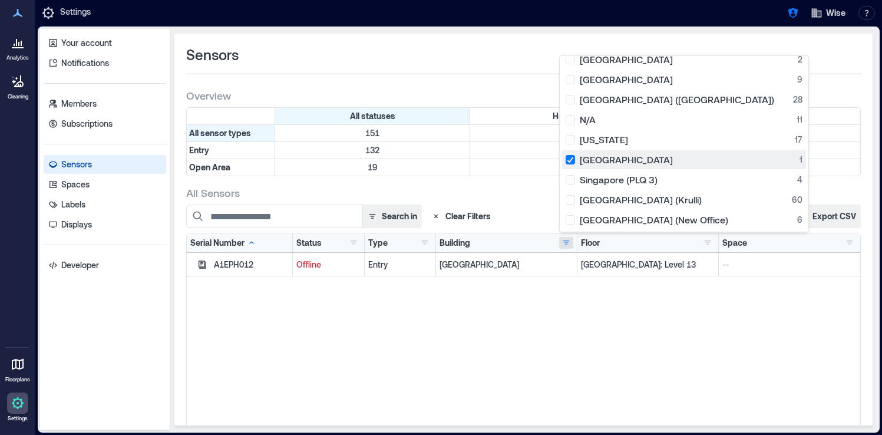
click at [572, 162] on div "Singapore 1" at bounding box center [683, 160] width 237 height 12
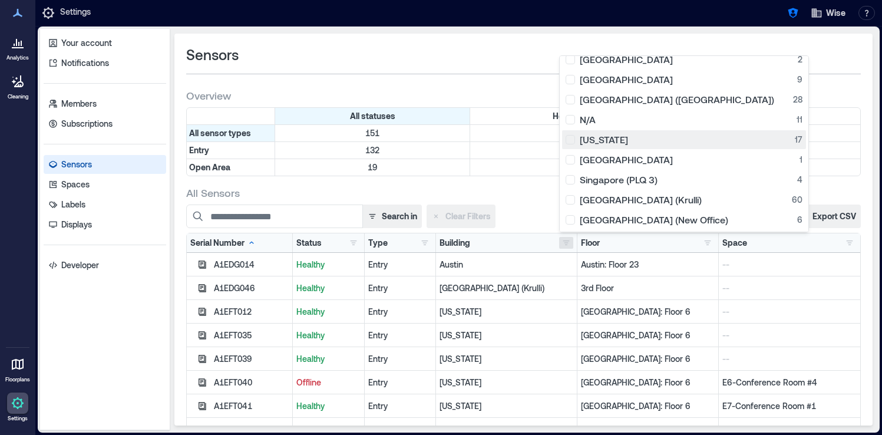
click at [571, 138] on div "New York 17" at bounding box center [683, 140] width 237 height 12
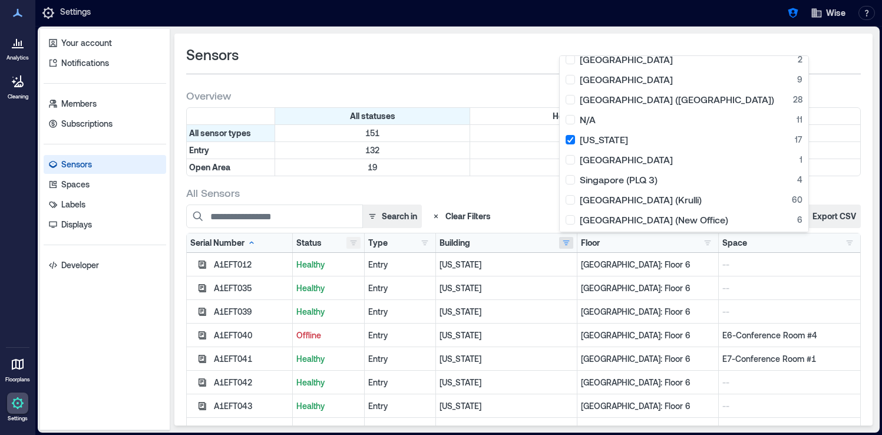
click at [355, 244] on button "button" at bounding box center [353, 243] width 14 height 12
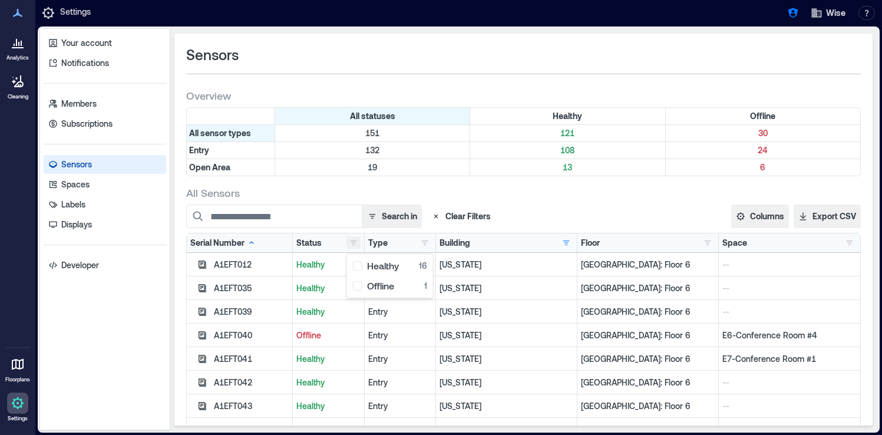
click at [355, 244] on button "button" at bounding box center [353, 243] width 14 height 12
click at [422, 240] on button "button" at bounding box center [425, 243] width 14 height 12
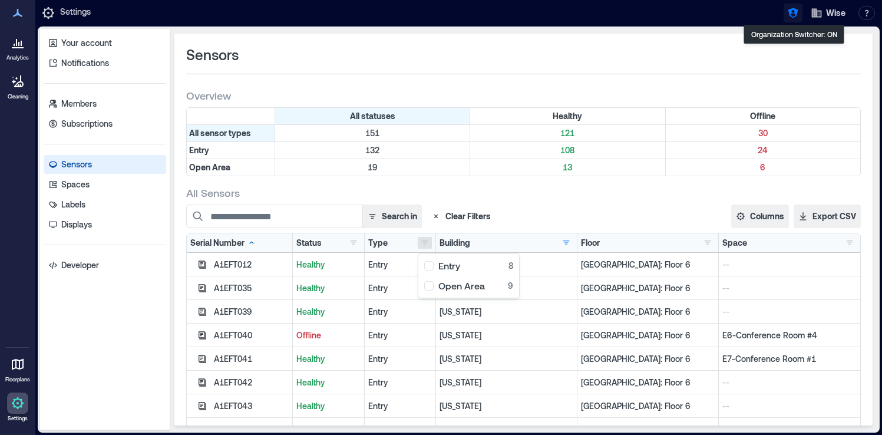
click at [796, 14] on icon "button" at bounding box center [792, 13] width 10 height 10
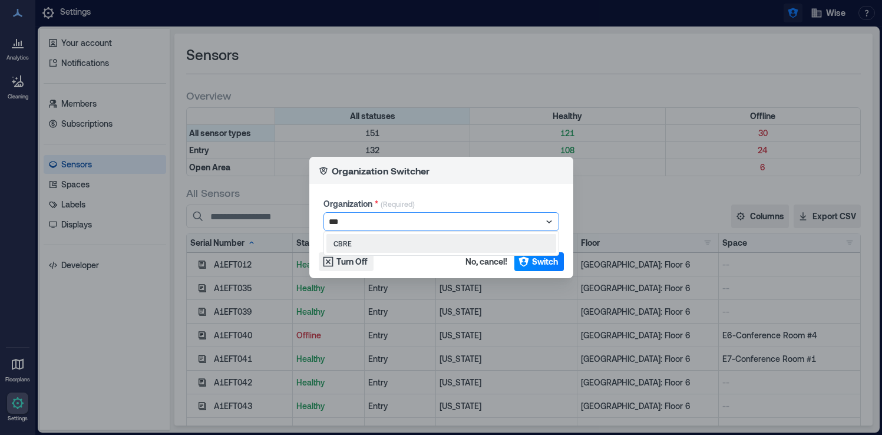
type input "****"
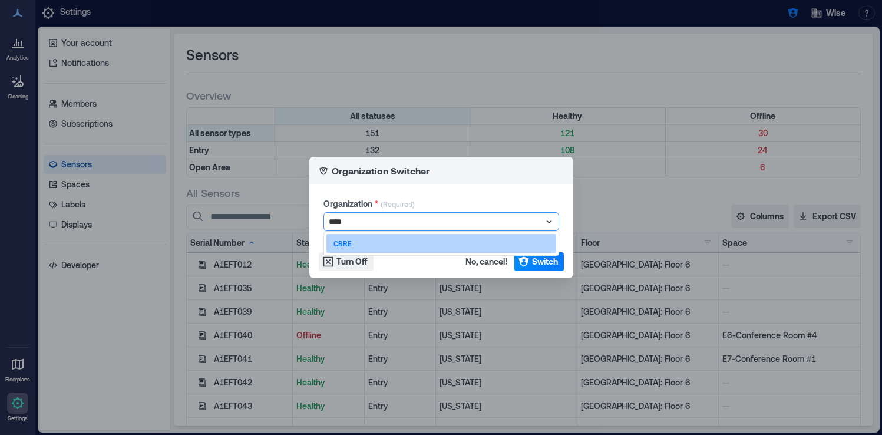
click at [455, 239] on div "CBRE" at bounding box center [441, 243] width 230 height 19
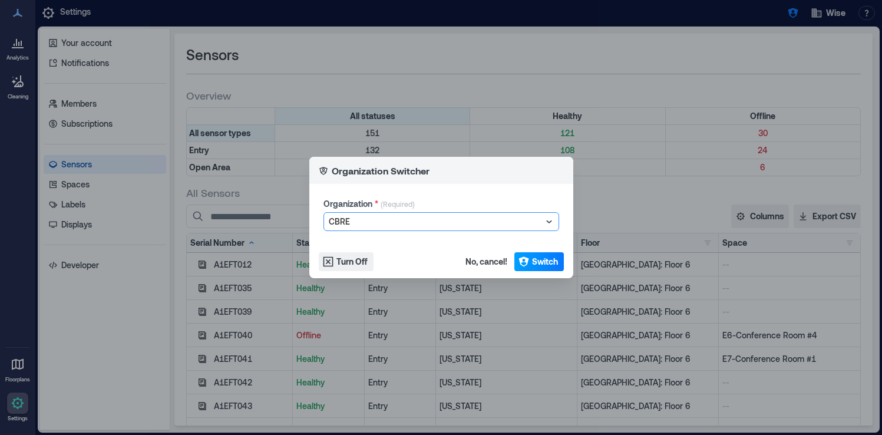
click at [529, 259] on button "Switch" at bounding box center [538, 261] width 49 height 19
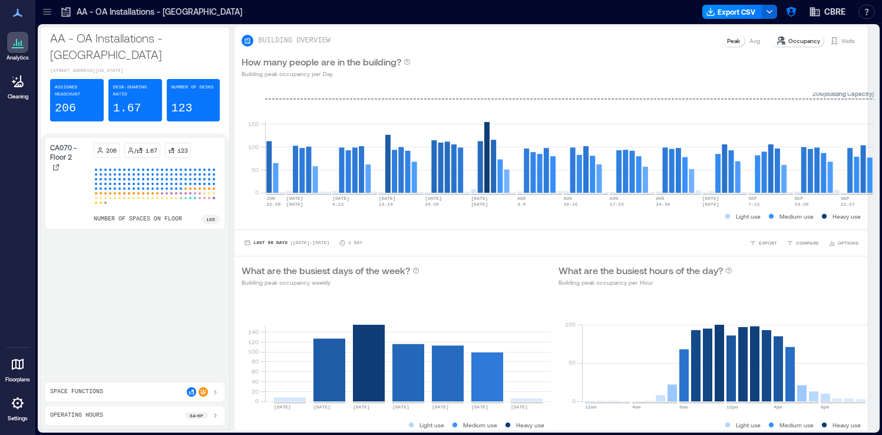
click at [42, 16] on icon at bounding box center [47, 12] width 12 height 12
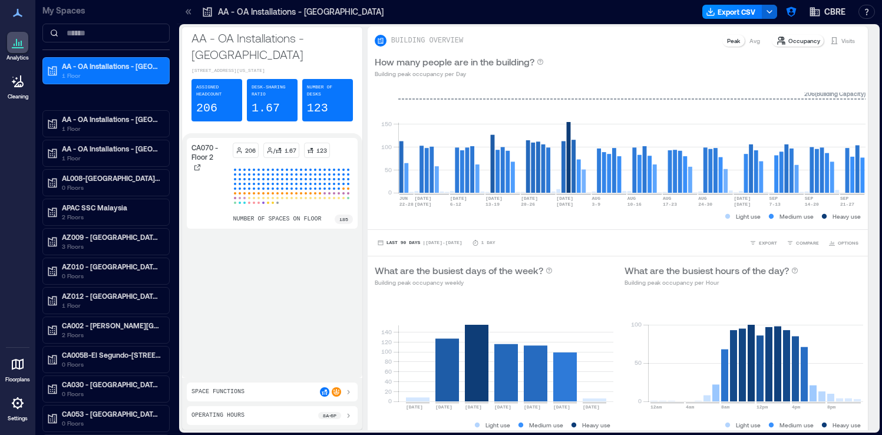
click at [27, 412] on link "Settings" at bounding box center [18, 407] width 28 height 37
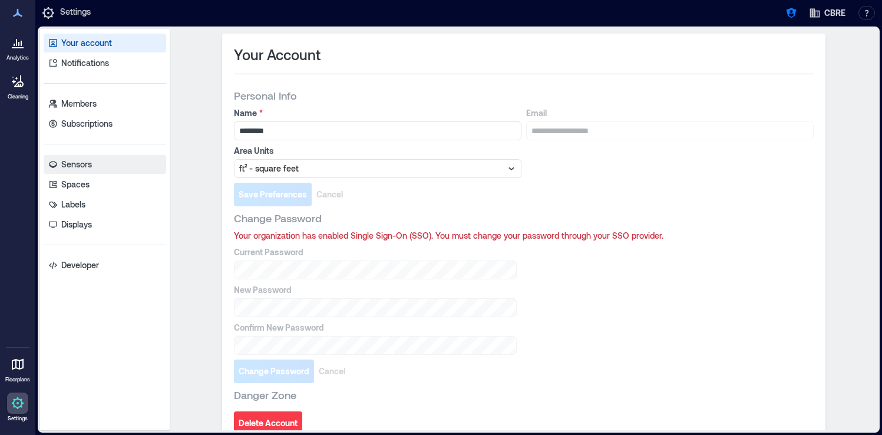
click at [110, 163] on link "Sensors" at bounding box center [105, 164] width 122 height 19
